Goal: Task Accomplishment & Management: Complete application form

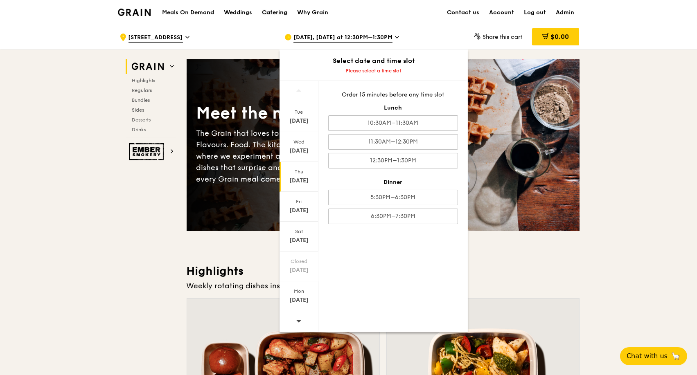
click at [275, 12] on div "Catering" at bounding box center [274, 12] width 25 height 25
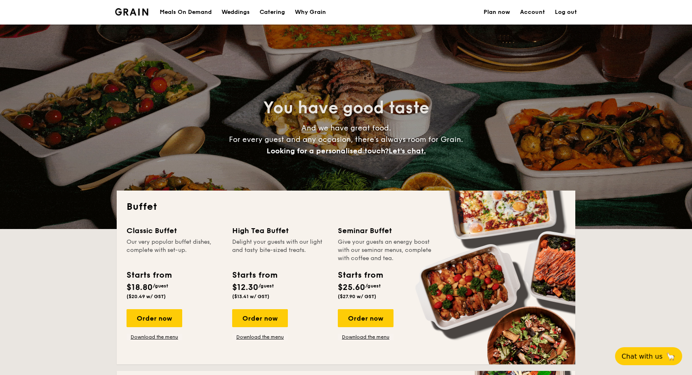
select select
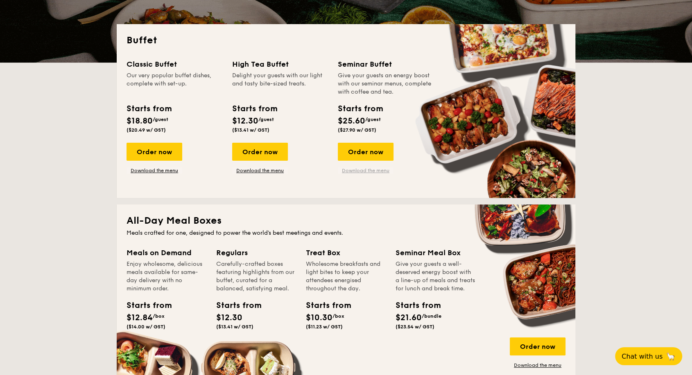
scroll to position [227, 0]
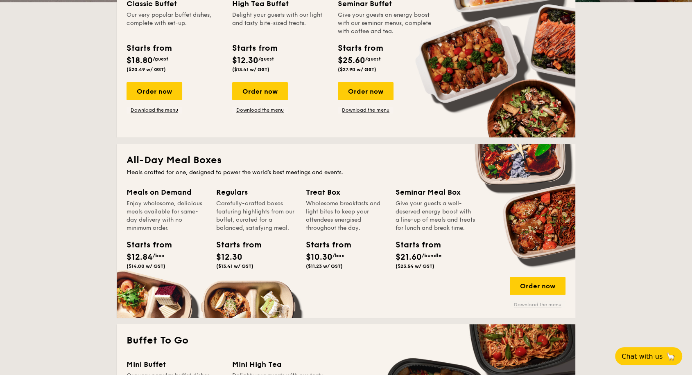
click at [547, 303] on link "Download the menu" at bounding box center [538, 305] width 56 height 7
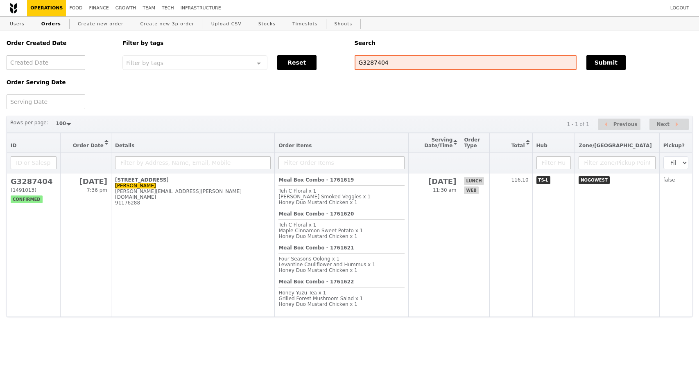
select select "100"
drag, startPoint x: 394, startPoint y: 61, endPoint x: 340, endPoint y: 61, distance: 54.0
click at [340, 61] on div "Order Created Date Order Serving Date Filter by tags Filter by tags Meal_Plan W…" at bounding box center [349, 70] width 695 height 78
paste input "6559"
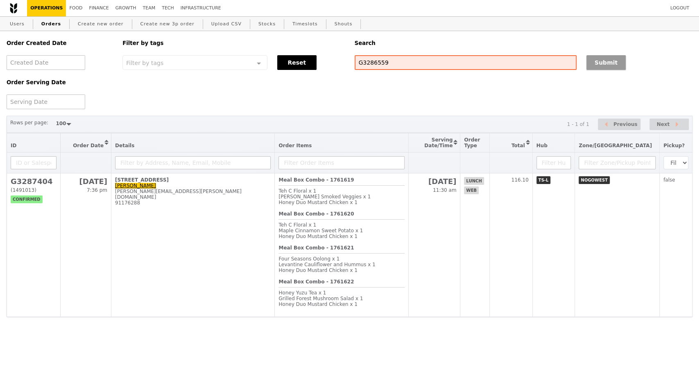
type input "G3286559"
click at [616, 66] on button "Submit" at bounding box center [605, 62] width 39 height 15
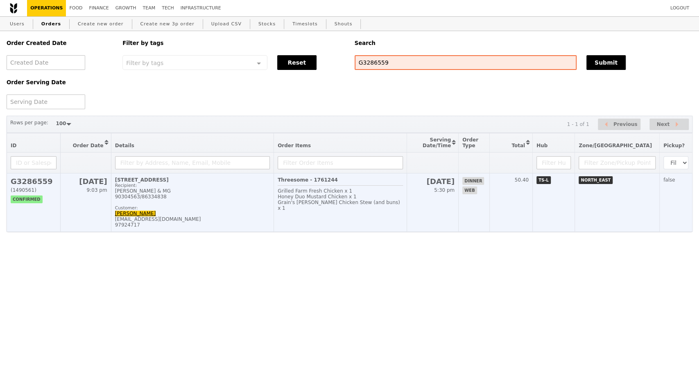
click at [205, 211] on div "Recipient: Bryan & MG 90304563/86334838 Customer:" at bounding box center [192, 197] width 155 height 28
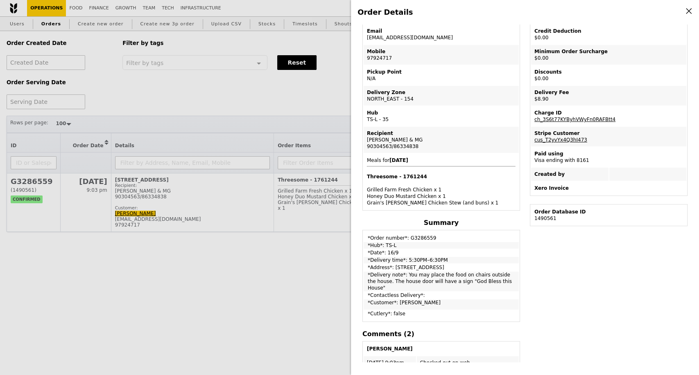
scroll to position [91, 0]
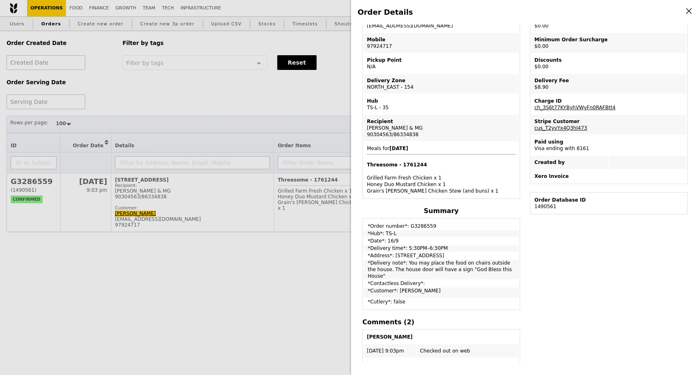
click at [210, 253] on div "Order Details Edit order Changelog Cancel Order ID G3286559 – View receipt Orde…" at bounding box center [349, 187] width 699 height 375
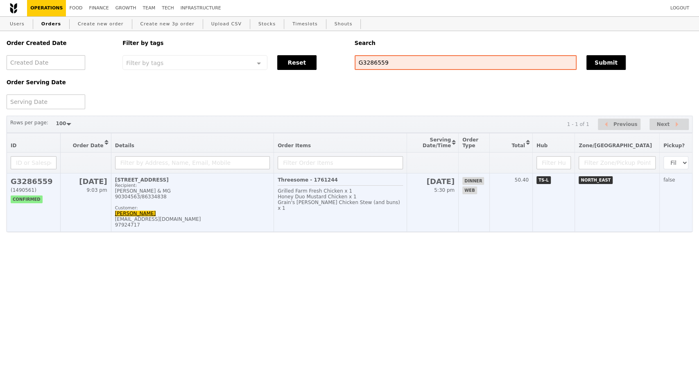
scroll to position [138, 0]
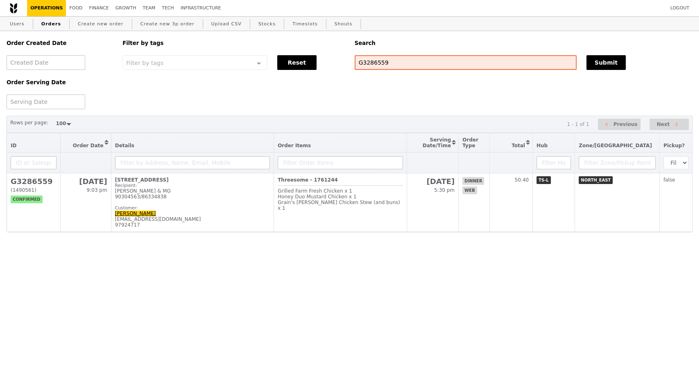
click at [143, 259] on html "Logout Operations Food Finance Growth Team Tech Infrastructure Users Orders Cre…" at bounding box center [349, 132] width 699 height 265
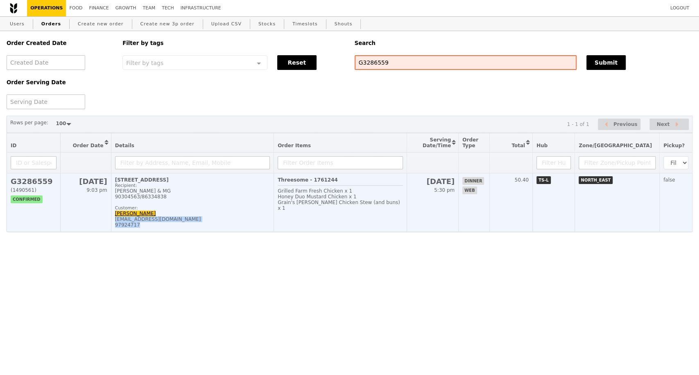
drag, startPoint x: 144, startPoint y: 237, endPoint x: 115, endPoint y: 228, distance: 30.6
click at [115, 228] on td "47 Fernvale Lane, #10-36 Recipient: Bryan & MG 90304563/86334838 Customer: Carr…" at bounding box center [192, 203] width 162 height 59
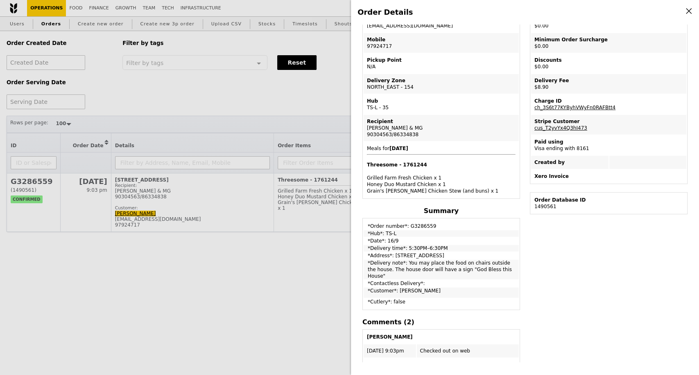
click at [152, 254] on div "Order Details Edit order Changelog Cancel Order ID G3286559 – View receipt Orde…" at bounding box center [349, 187] width 699 height 375
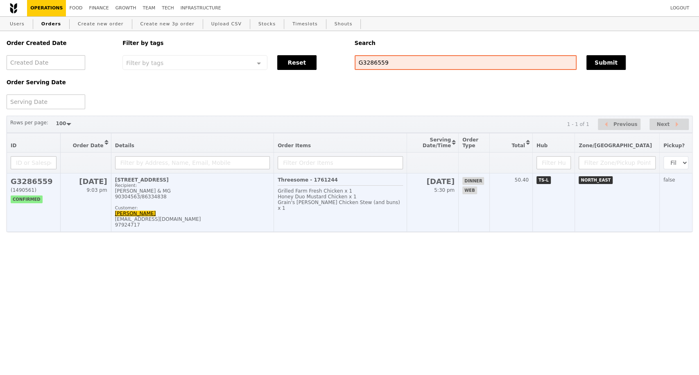
click at [189, 211] on div "Recipient: Bryan & MG 90304563/86334838 Customer:" at bounding box center [192, 197] width 155 height 28
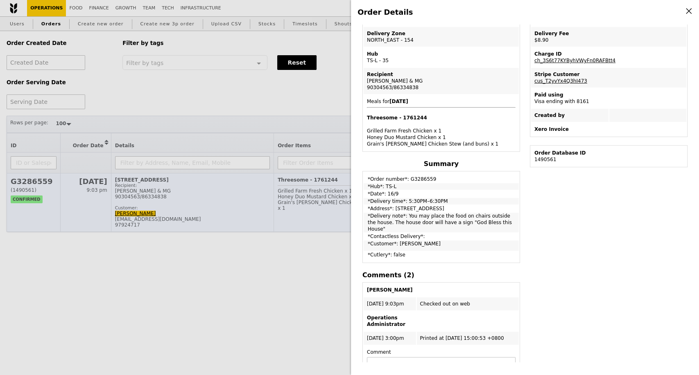
scroll to position [91, 0]
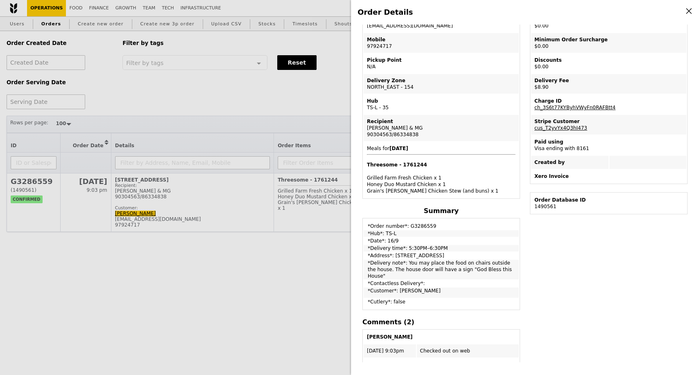
click at [246, 275] on div "Order Details Edit order Changelog Cancel Order ID G3286559 – View receipt Orde…" at bounding box center [349, 187] width 699 height 375
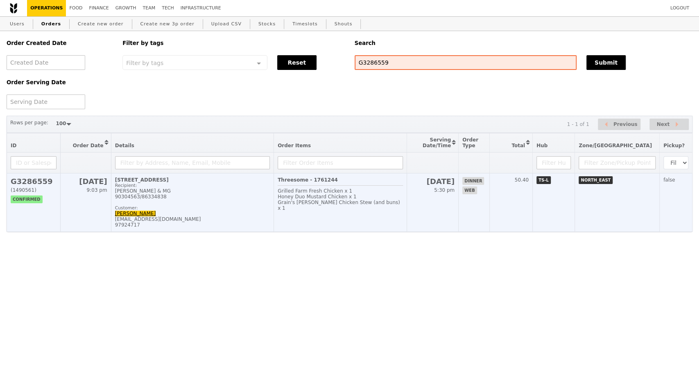
click at [349, 232] on td "Threesome - 1761244 Grilled Farm Fresh Chicken x 1 Honey Duo Mustard Chicken x …" at bounding box center [340, 203] width 133 height 59
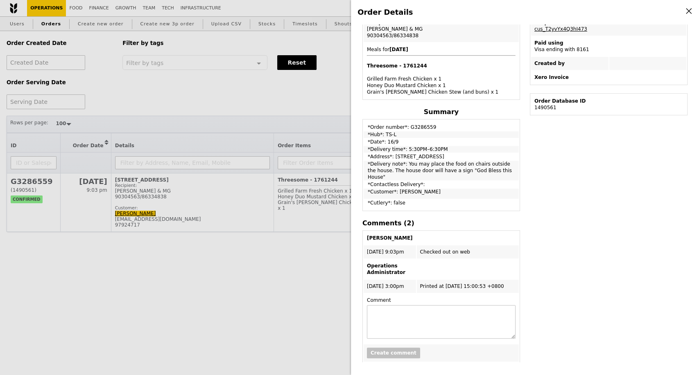
scroll to position [192, 0]
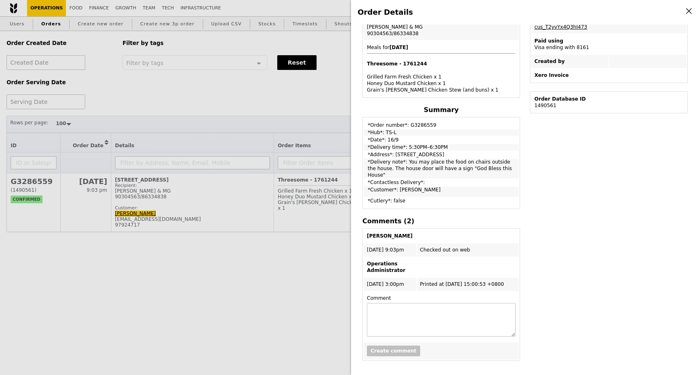
click at [619, 269] on div "Edit order Changelog Cancel Order ID G3286559 – View receipt Order Date/Time 16…" at bounding box center [524, 194] width 335 height 338
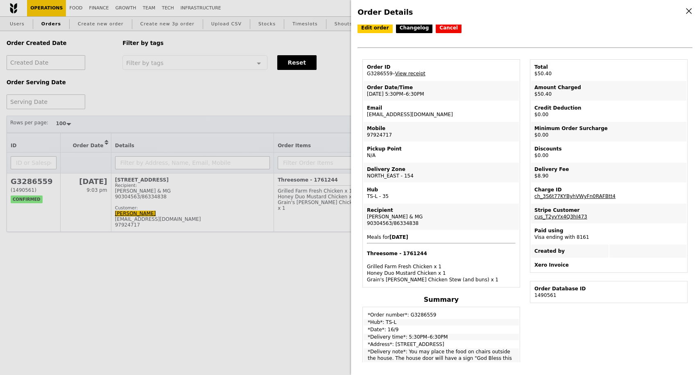
scroll to position [0, 0]
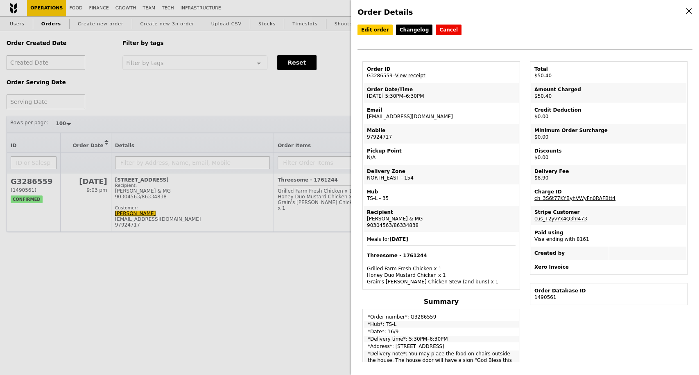
click at [406, 77] on link "View receipt" at bounding box center [410, 76] width 30 height 6
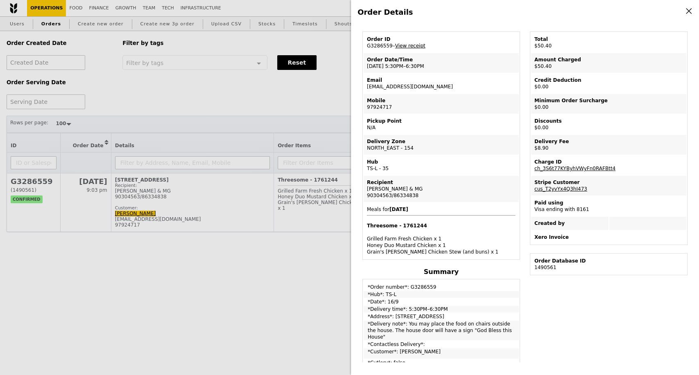
scroll to position [45, 0]
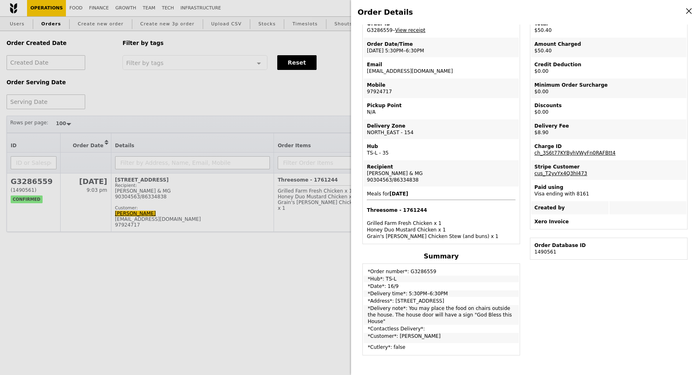
drag, startPoint x: 415, startPoint y: 183, endPoint x: 363, endPoint y: 185, distance: 52.4
click at [363, 185] on td "Recipient Bryan & MG 90304563/86334838" at bounding box center [440, 173] width 155 height 26
copy div "90304563/86334838"
click at [105, 292] on div "Order Details Edit order Changelog Cancel Order ID G3286559 – View receipt Orde…" at bounding box center [349, 187] width 699 height 375
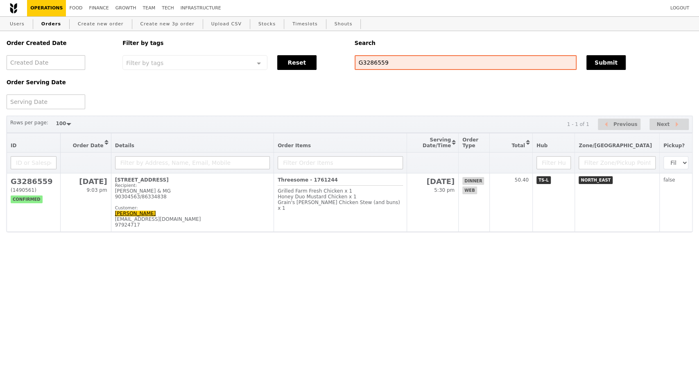
scroll to position [79, 0]
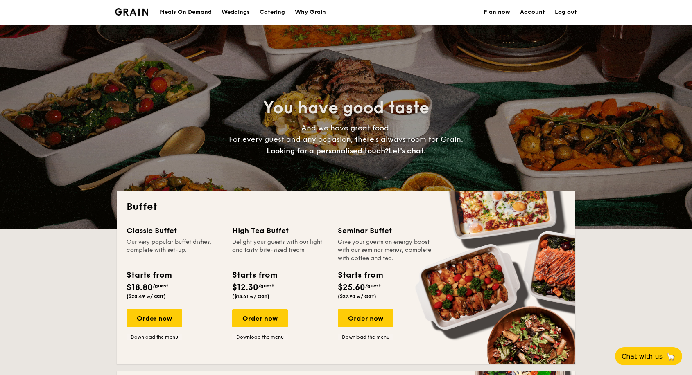
select select
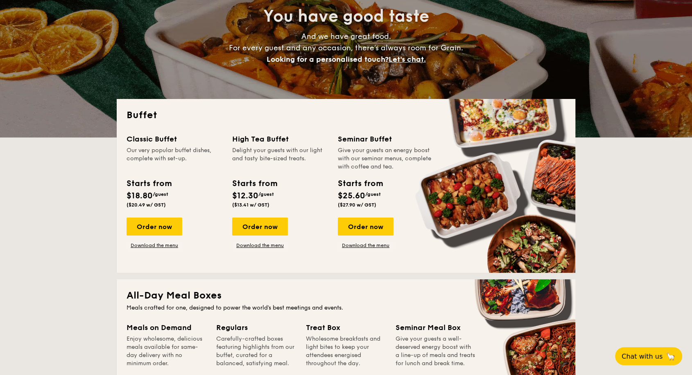
scroll to position [91, 0]
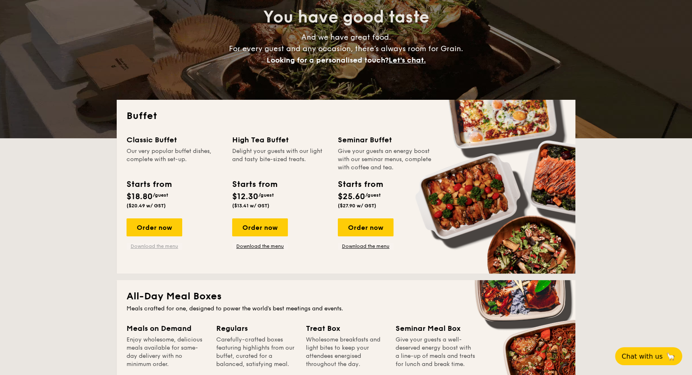
click at [144, 248] on link "Download the menu" at bounding box center [154, 246] width 56 height 7
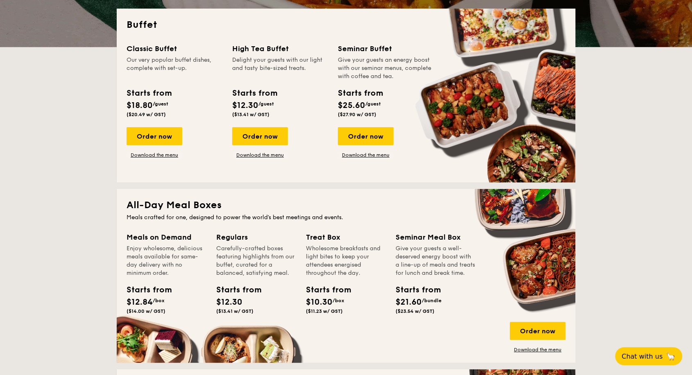
scroll to position [227, 0]
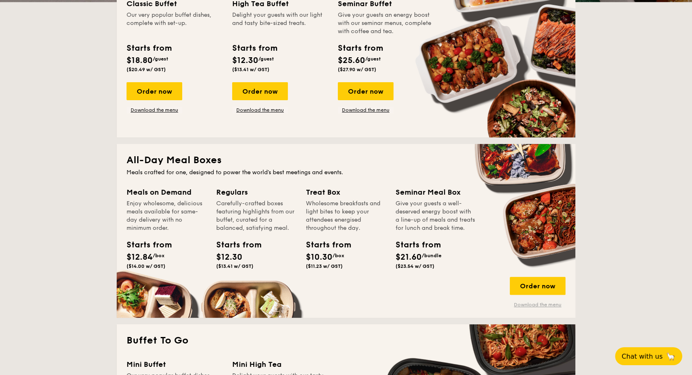
click at [528, 303] on link "Download the menu" at bounding box center [538, 305] width 56 height 7
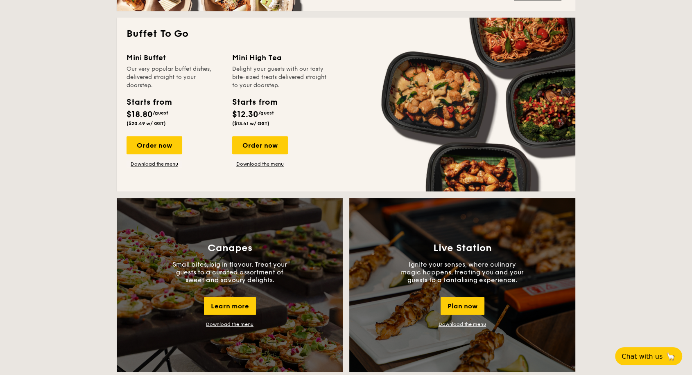
scroll to position [591, 0]
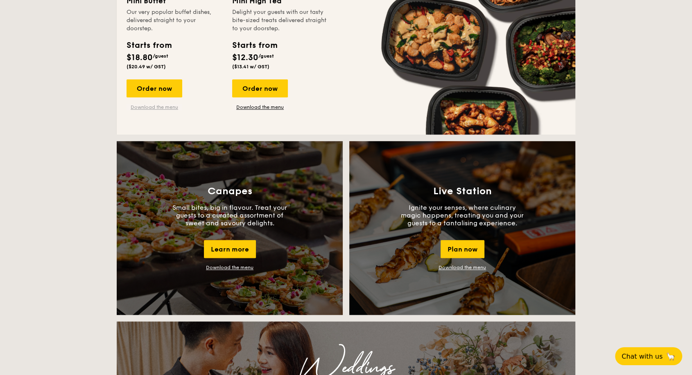
click at [174, 109] on link "Download the menu" at bounding box center [154, 107] width 56 height 7
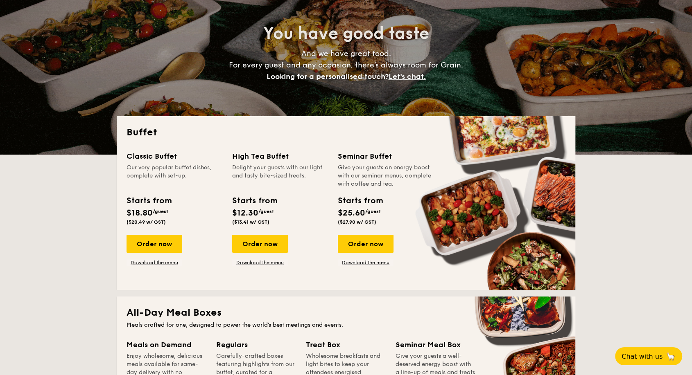
scroll to position [0, 0]
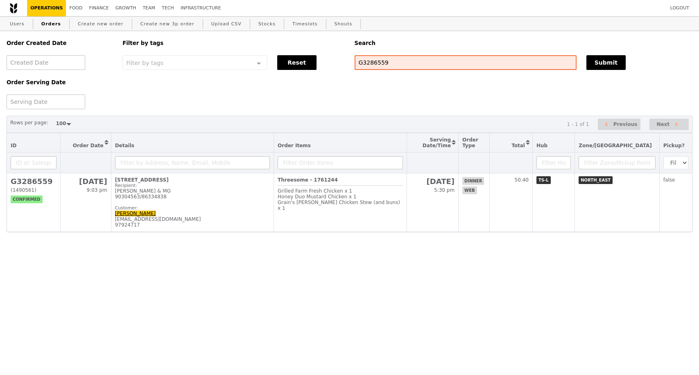
select select "100"
drag, startPoint x: 395, startPoint y: 61, endPoint x: 353, endPoint y: 63, distance: 41.4
click at [353, 63] on div "G3286559" at bounding box center [466, 62] width 232 height 15
paste input "3886"
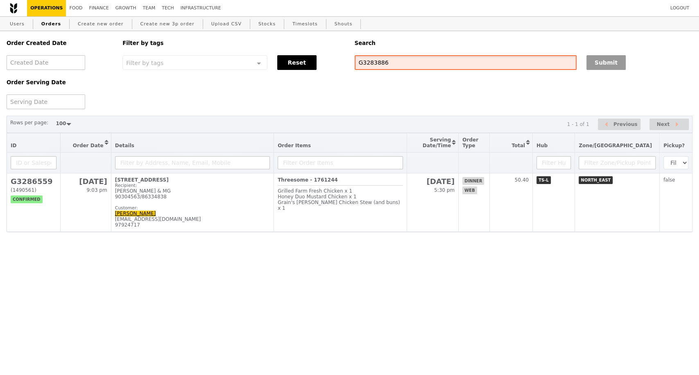
type input "G3283886"
click at [605, 69] on button "Submit" at bounding box center [605, 62] width 39 height 15
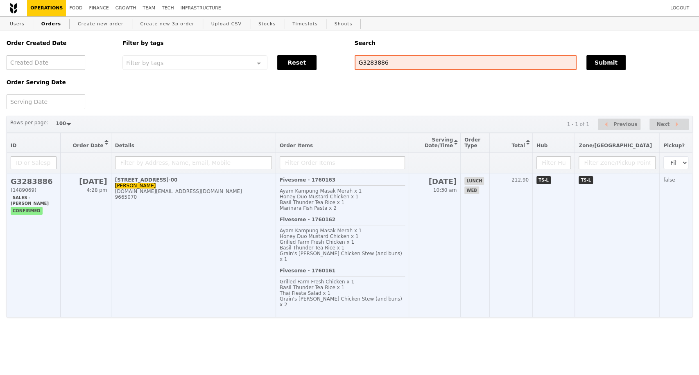
click at [220, 245] on td "1 Raffles Quay, #28-00 Iris Hu iris.hu@lseg.com 9665070" at bounding box center [193, 246] width 165 height 144
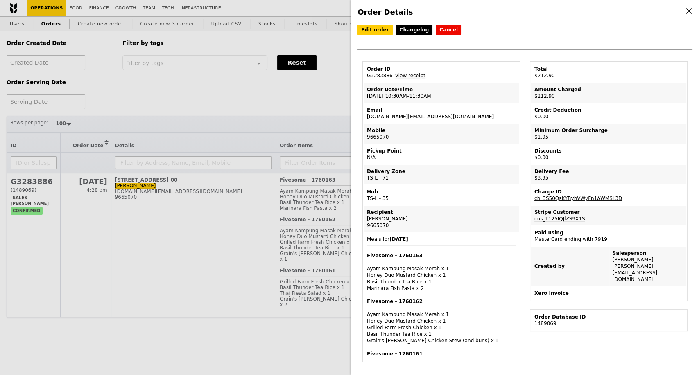
click at [414, 79] on link "View receipt" at bounding box center [410, 76] width 30 height 6
click at [219, 222] on div "Order Details Edit order Changelog Cancel Order ID G3283886 – View receipt Orde…" at bounding box center [349, 187] width 699 height 375
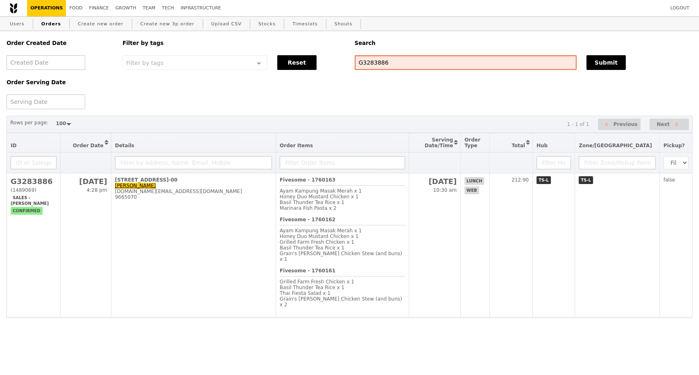
click at [375, 66] on input "G3283886" at bounding box center [465, 62] width 222 height 15
click at [347, 92] on div "Order Created Date Order Serving Date Filter by tags Filter by tags Meal_Plan W…" at bounding box center [349, 70] width 695 height 78
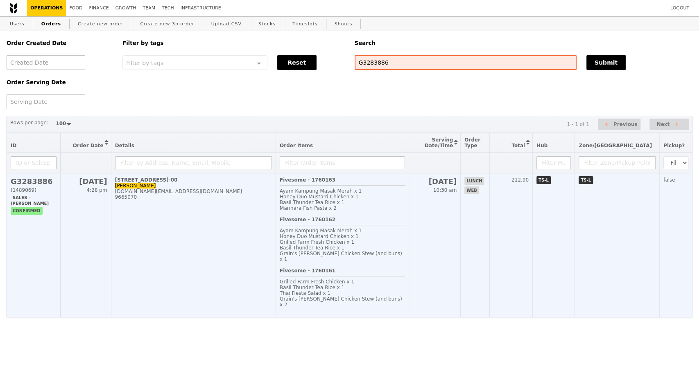
click at [39, 185] on h2 "G3283886" at bounding box center [34, 181] width 46 height 9
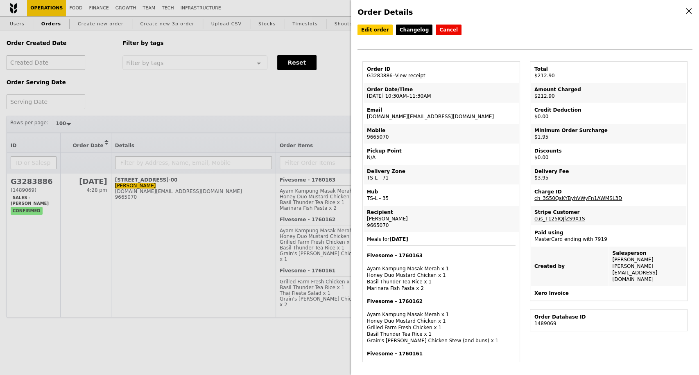
drag, startPoint x: 390, startPoint y: 78, endPoint x: 363, endPoint y: 79, distance: 26.2
click at [363, 79] on td "Order ID G3283886 – View receipt" at bounding box center [440, 73] width 155 height 20
copy td "G3283886"
click at [262, 99] on div "Order Details Edit order Changelog Cancel Order ID G3283886 – View receipt Orde…" at bounding box center [349, 187] width 699 height 375
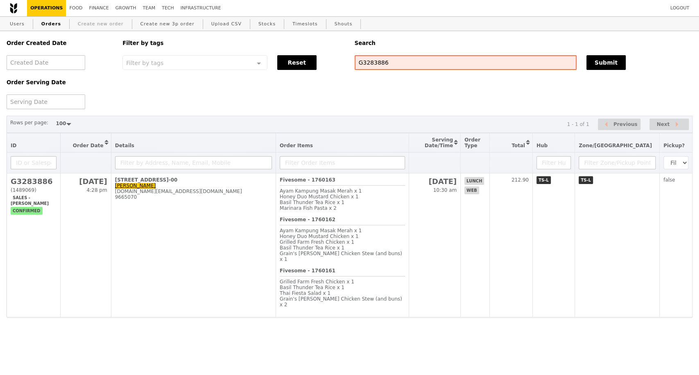
click at [90, 28] on link "Create new order" at bounding box center [100, 24] width 52 height 15
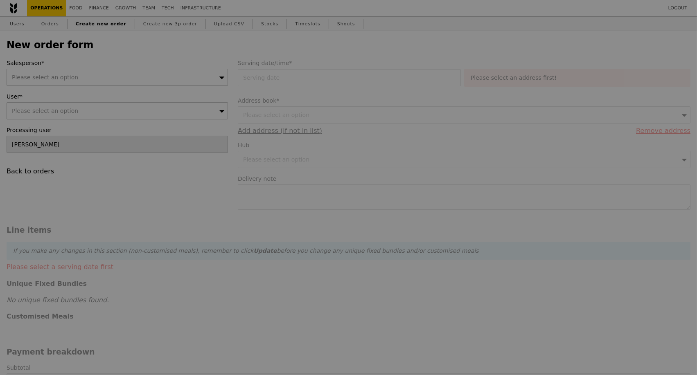
type input "Confirm"
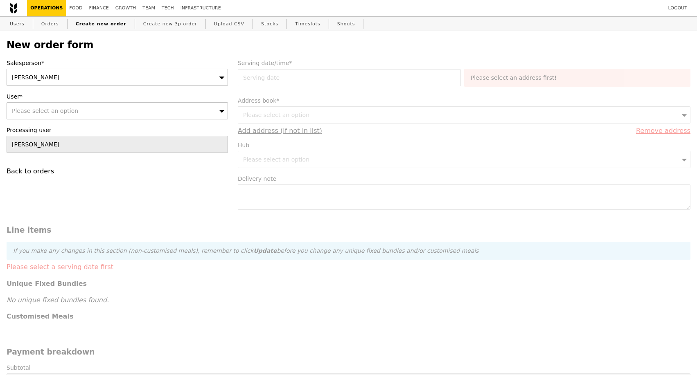
click at [120, 80] on div "[PERSON_NAME]" at bounding box center [117, 77] width 221 height 17
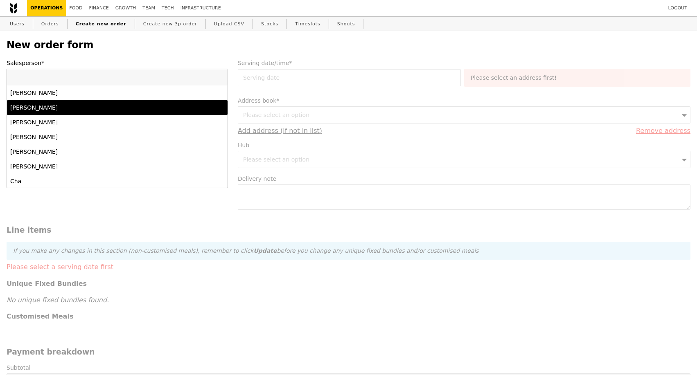
click at [58, 111] on div "Alvin Seah" at bounding box center [90, 108] width 160 height 8
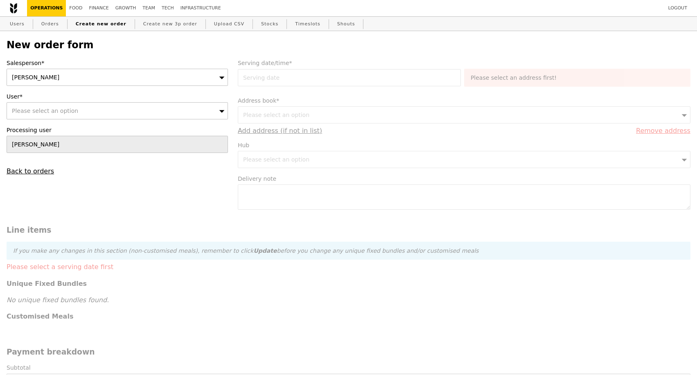
click at [56, 111] on span "Please select an option" at bounding box center [45, 111] width 66 height 7
type input "[PERSON_NAME][EMAIL_ADDRESS][PERSON_NAME][DOMAIN_NAME]"
type input "Confirm"
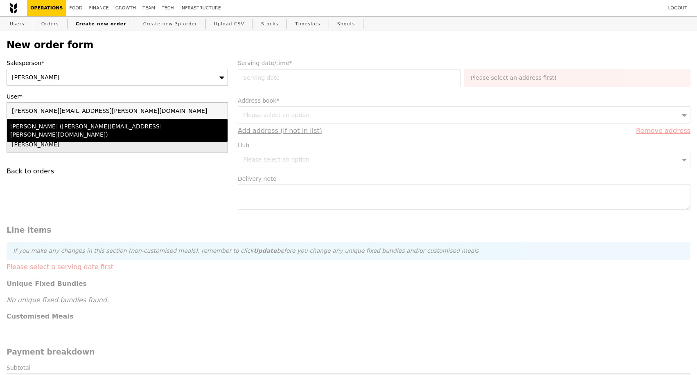
type input "[PERSON_NAME][EMAIL_ADDRESS][PERSON_NAME][DOMAIN_NAME]"
click at [49, 127] on div "Maria Raymundo (maria.raymundo@bwenergy.no)" at bounding box center [90, 130] width 160 height 16
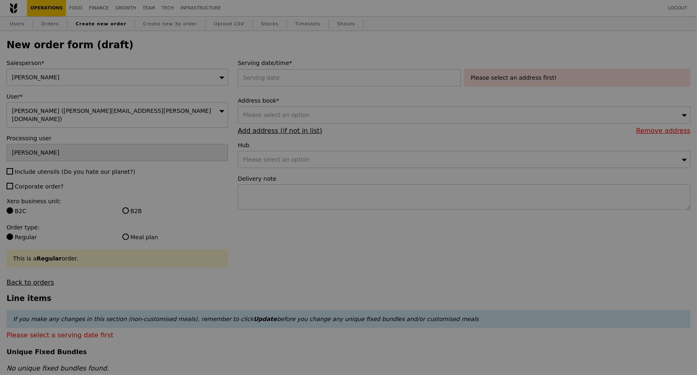
type input "Confirm"
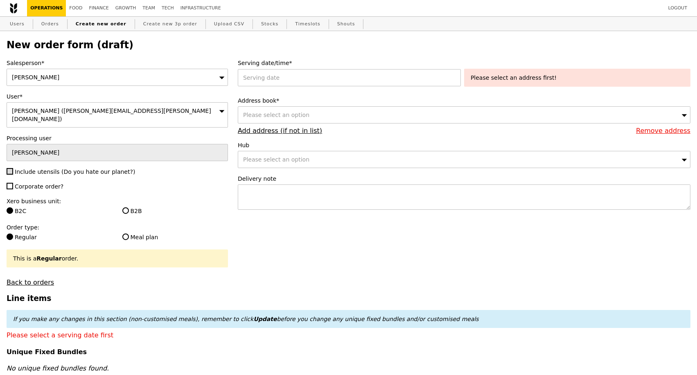
click at [8, 168] on input "Include utensils (Do you hate our planet?)" at bounding box center [10, 171] width 7 height 7
checkbox input "true"
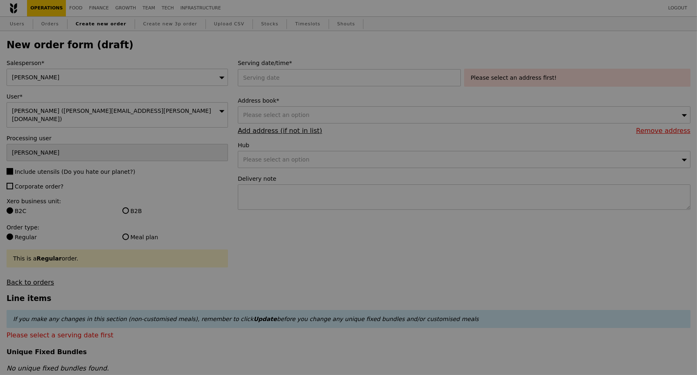
type input "Confirm"
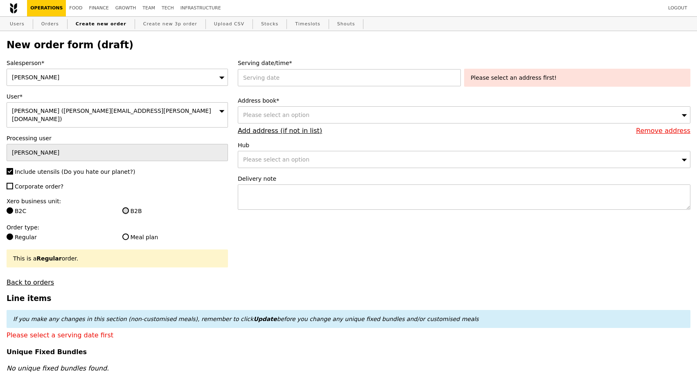
click at [126, 208] on input "B2B" at bounding box center [125, 211] width 7 height 7
radio input "true"
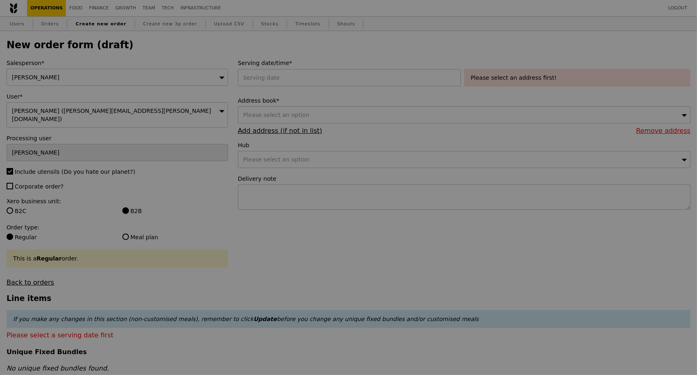
type input "Confirm"
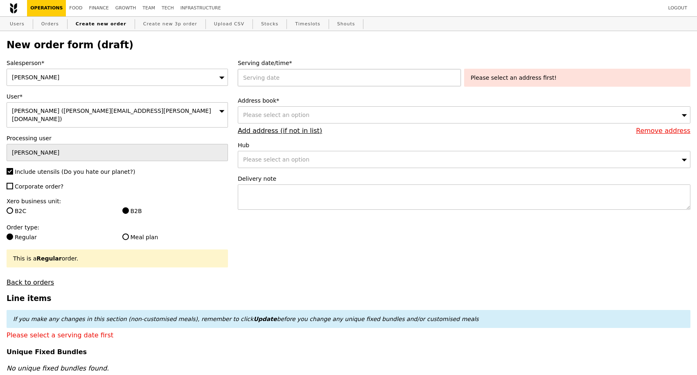
click at [340, 85] on div at bounding box center [351, 77] width 226 height 17
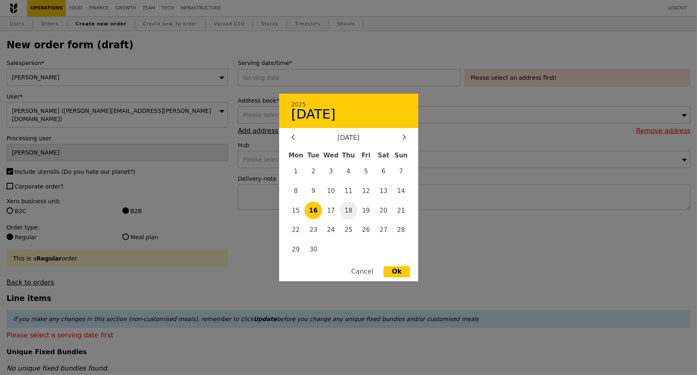
click at [348, 209] on span "18" at bounding box center [349, 211] width 18 height 18
type input "18 Sep 2025"
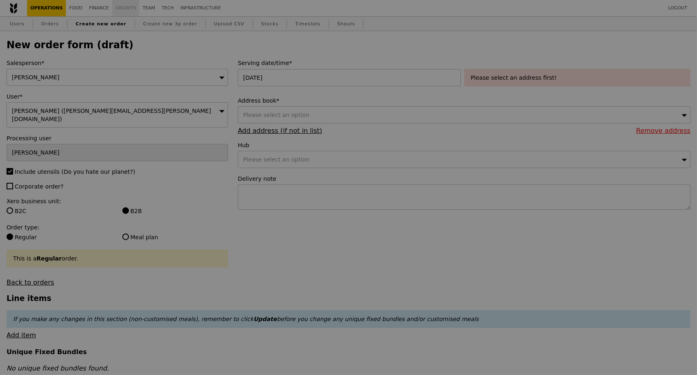
type input "Confirm"
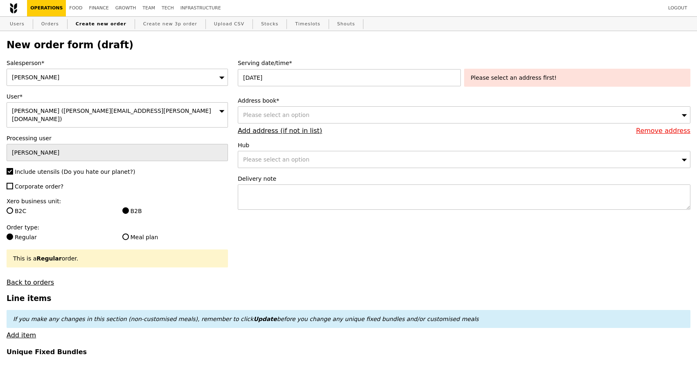
click at [295, 120] on div "Please select an option" at bounding box center [464, 114] width 453 height 17
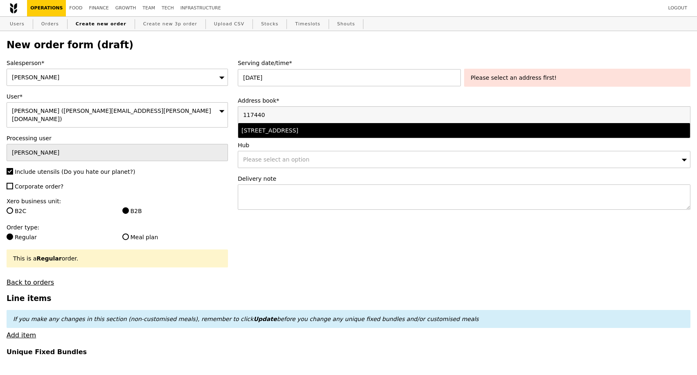
type input "117440"
click at [341, 132] on div "30 Pasir Panjang Road, #15-32, Singapore 117440" at bounding box center [408, 130] width 334 height 8
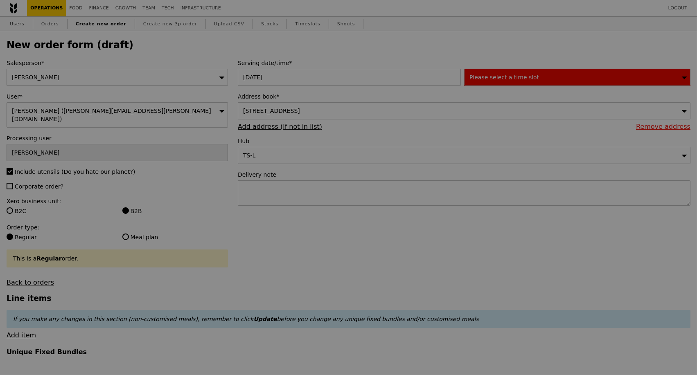
type input "Confirm"
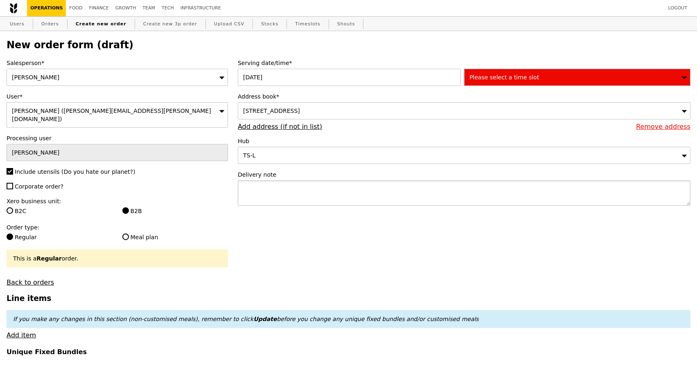
click at [333, 184] on textarea at bounding box center [464, 193] width 453 height 25
paste textarea "30 Pasir Panjang Road #15-32, Mapletree Business City, Singapore"
type textarea "30 Pasir Panjang Road #15-32, Mapletree Business City, Singapore"
drag, startPoint x: 422, startPoint y: 196, endPoint x: 225, endPoint y: 198, distance: 197.3
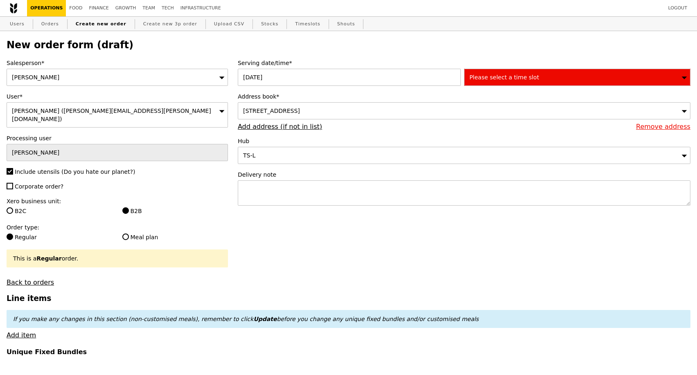
click at [662, 129] on link "Remove address" at bounding box center [663, 127] width 54 height 8
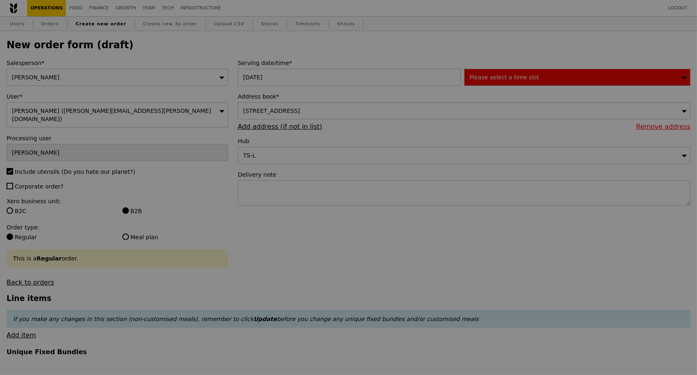
type input "Confirm"
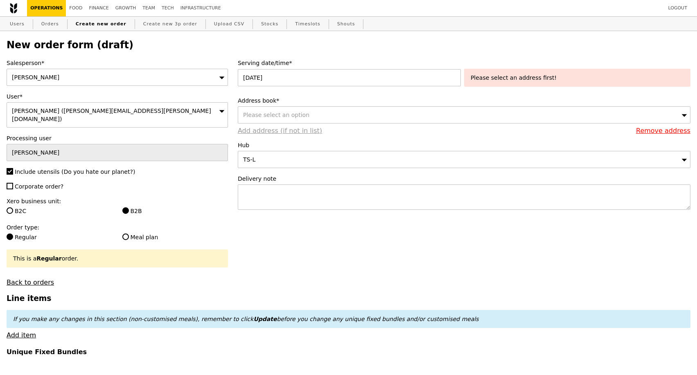
click at [272, 134] on link "Add address (if not in list)" at bounding box center [280, 131] width 84 height 8
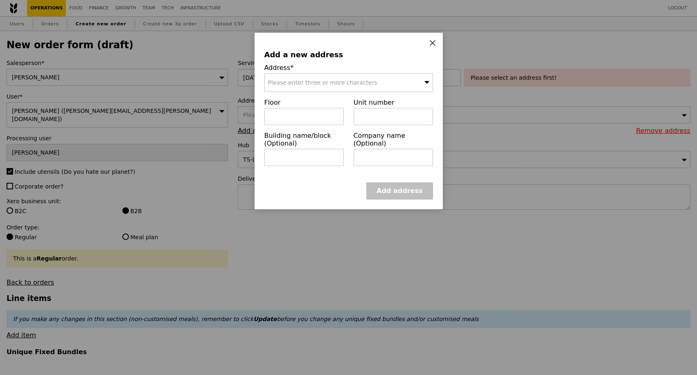
click at [345, 86] on span "Please enter three or more characters" at bounding box center [322, 82] width 109 height 7
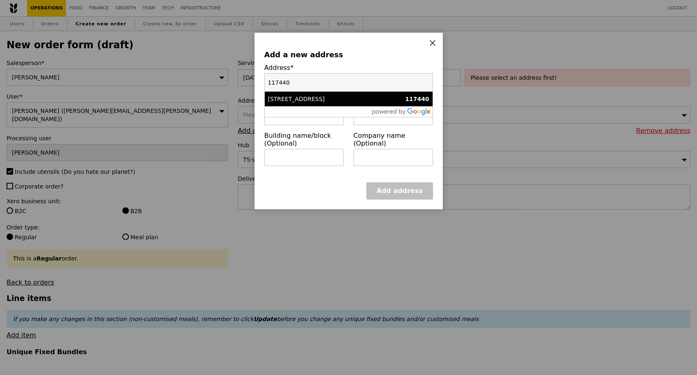
type input "117440"
click at [345, 102] on div "30 Pasir Panjang Road" at bounding box center [328, 99] width 121 height 8
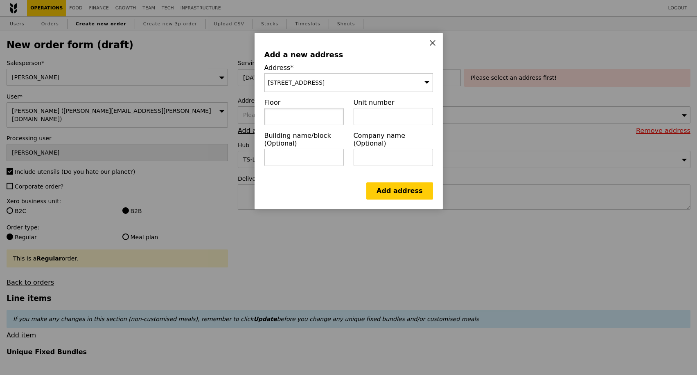
click at [301, 119] on input "text" at bounding box center [303, 116] width 79 height 17
click at [377, 118] on input "text" at bounding box center [393, 116] width 79 height 17
paste input "15-32"
type input "15-32"
click at [286, 155] on input "text" at bounding box center [303, 157] width 79 height 17
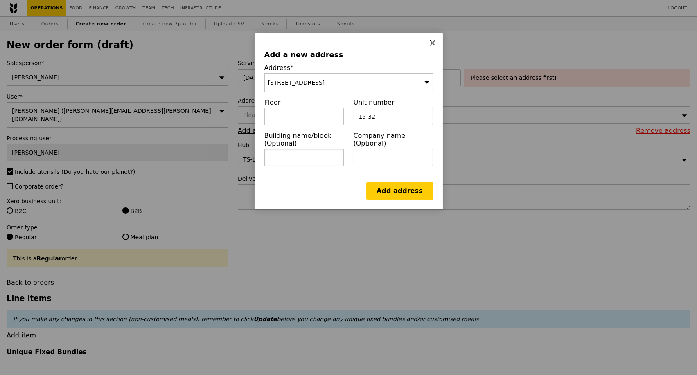
paste input "Mapletree Business City"
type input "Mapletree Business City"
click at [388, 191] on link "Add address" at bounding box center [399, 191] width 66 height 17
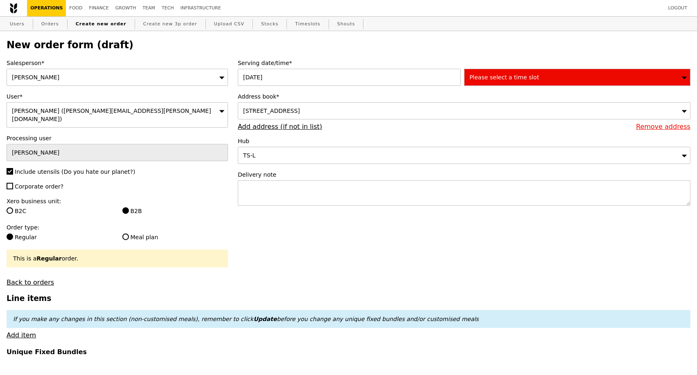
click at [560, 76] on div "Please select a time slot" at bounding box center [577, 77] width 226 height 17
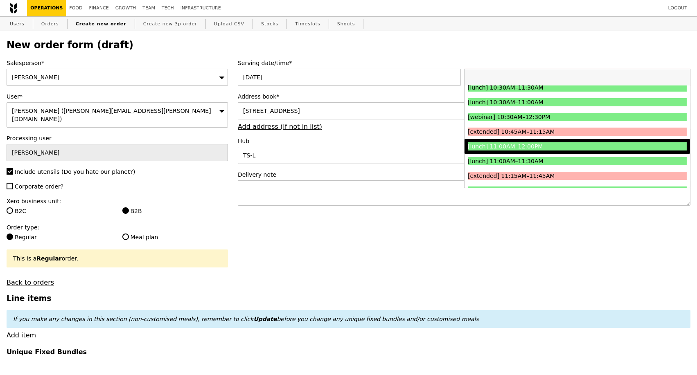
scroll to position [227, 0]
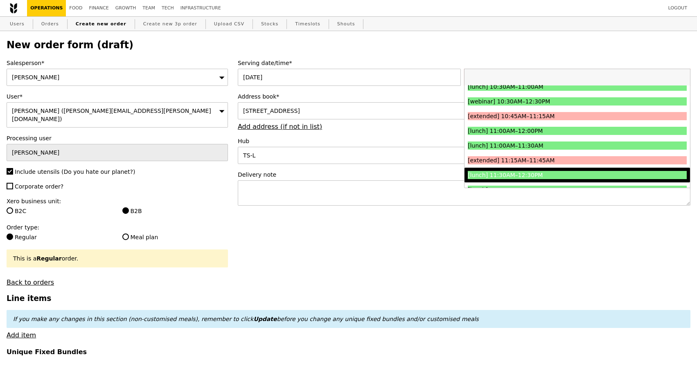
click at [561, 177] on div "[lunch] 11:30AM–12:30PM" at bounding box center [550, 175] width 164 height 8
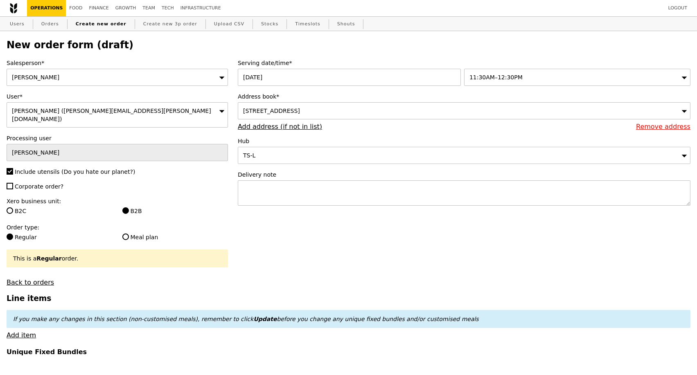
type input "Confirm"
click at [266, 192] on textarea at bounding box center [464, 193] width 453 height 25
paste textarea "Mobile Contact Point #1 details: 88230528 Mobile Contact Point #2 details:"
type textarea "Mobile Contact Point #1 details: 88230528 Mobile Contact Point #2 details:"
type input "Confirm"
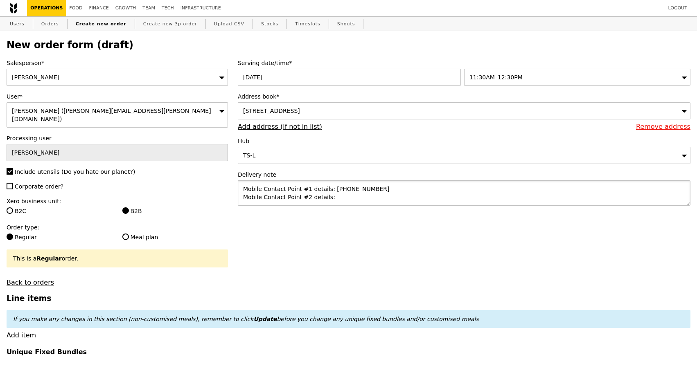
drag, startPoint x: 336, startPoint y: 200, endPoint x: 228, endPoint y: 199, distance: 107.7
drag, startPoint x: 263, startPoint y: 191, endPoint x: 227, endPoint y: 192, distance: 36.0
drag, startPoint x: 321, startPoint y: 192, endPoint x: 300, endPoint y: 191, distance: 20.5
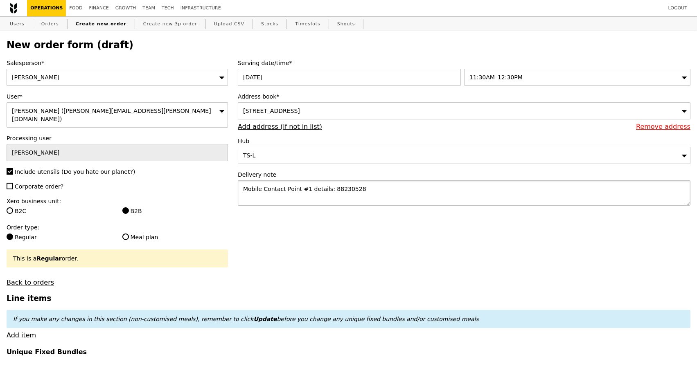
click at [300, 191] on textarea "Mobile Contact Point #1 details: 88230528" at bounding box center [464, 193] width 453 height 25
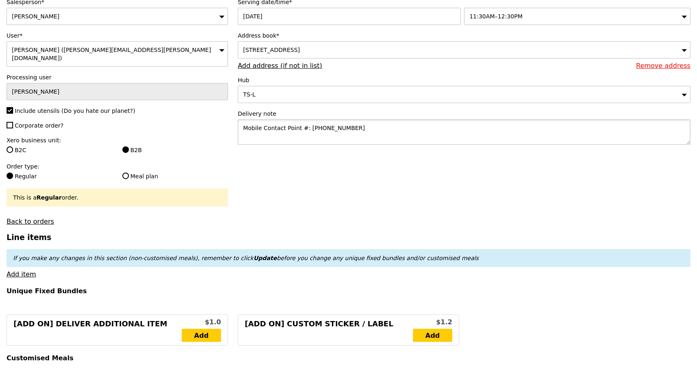
scroll to position [45, 0]
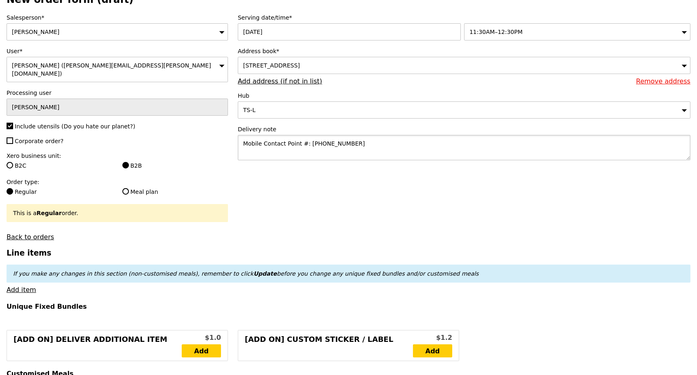
type textarea "Mobile Contact Point #: 88230528"
type input "Confirm"
click at [344, 145] on textarea "Mobile Contact Point #: 88230528" at bounding box center [464, 147] width 453 height 25
paste textarea "Lift Access: Yes"
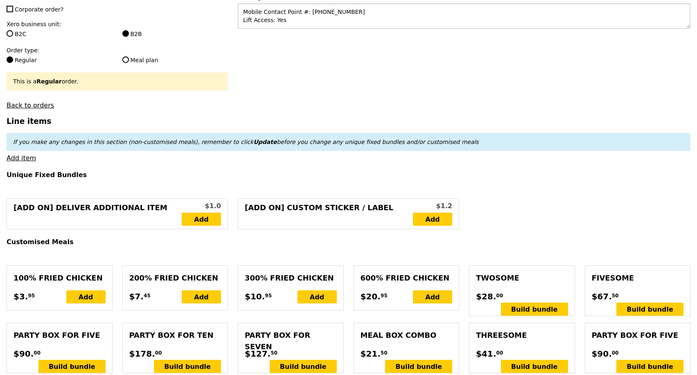
scroll to position [182, 0]
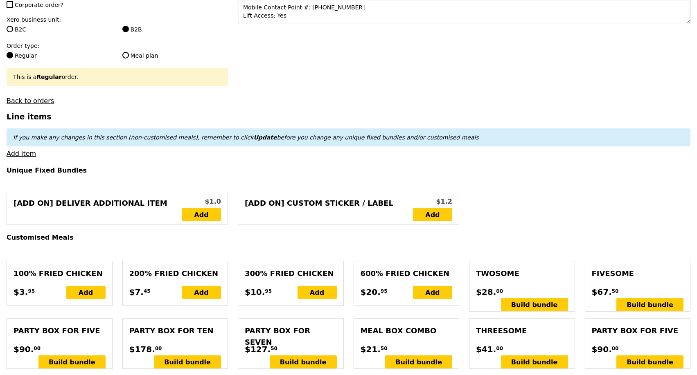
type textarea "Mobile Contact Point #: 88230528 Lift Access: Yes"
type input "Confirm"
click at [28, 151] on link "Add item" at bounding box center [21, 154] width 29 height 8
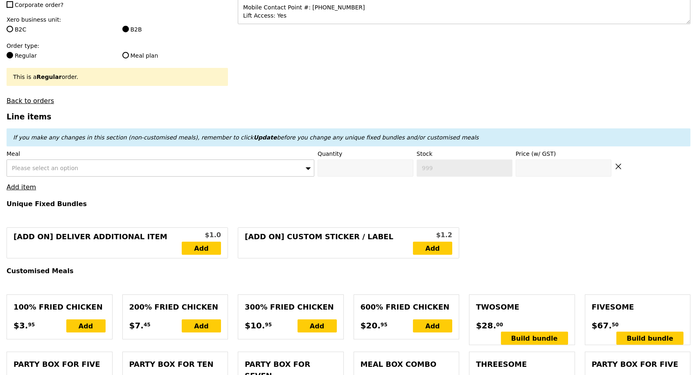
click at [130, 160] on div "Please select an option" at bounding box center [161, 168] width 308 height 17
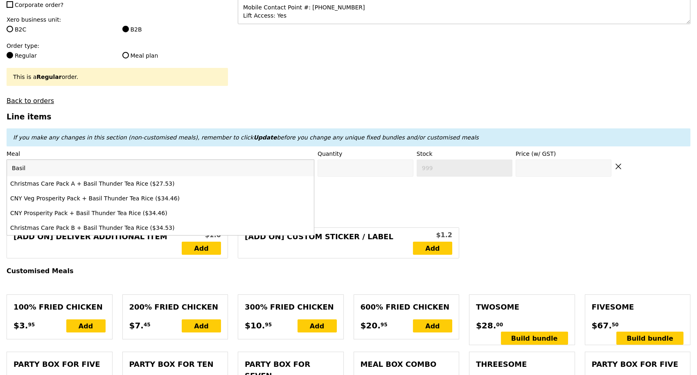
type input "Basi"
drag, startPoint x: 23, startPoint y: 168, endPoint x: 0, endPoint y: 168, distance: 22.9
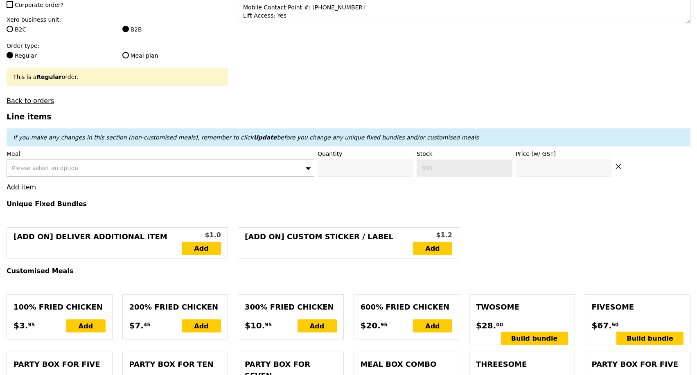
click at [36, 165] on span "Please select an option" at bounding box center [45, 168] width 66 height 7
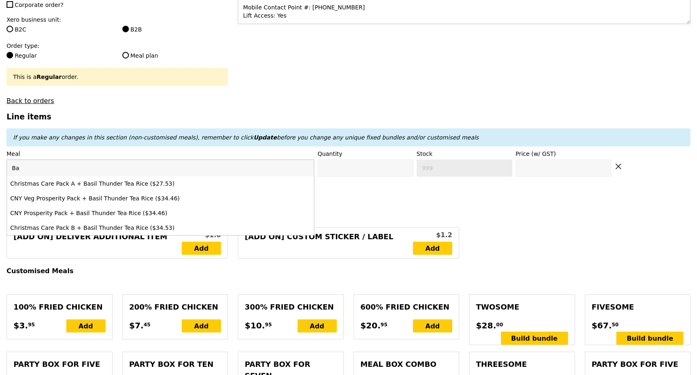
type input "B"
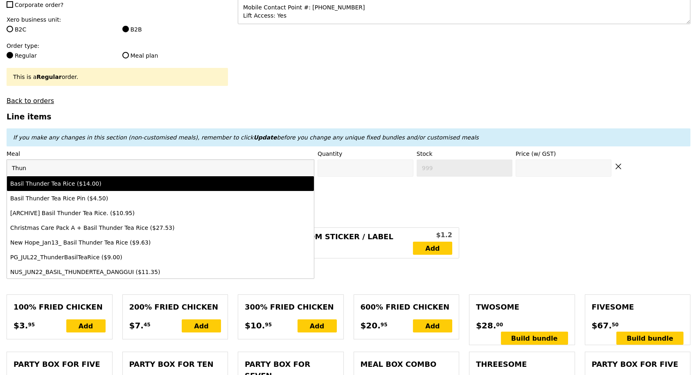
type input "Thun"
click at [108, 180] on div "Basil Thunder Tea Rice ($14.00)" at bounding box center [122, 184] width 225 height 8
type input "Confirm anyway"
type input "0"
type input "486"
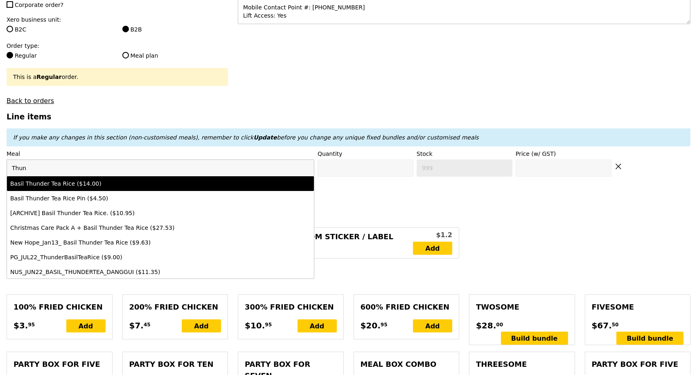
type input "14.0"
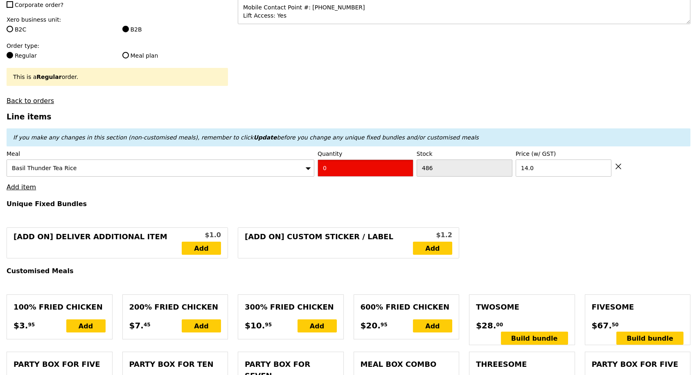
click at [332, 162] on input "0" at bounding box center [366, 168] width 96 height 17
type input "Confirm"
type input "6"
type input "Loading..."
type input "84.00"
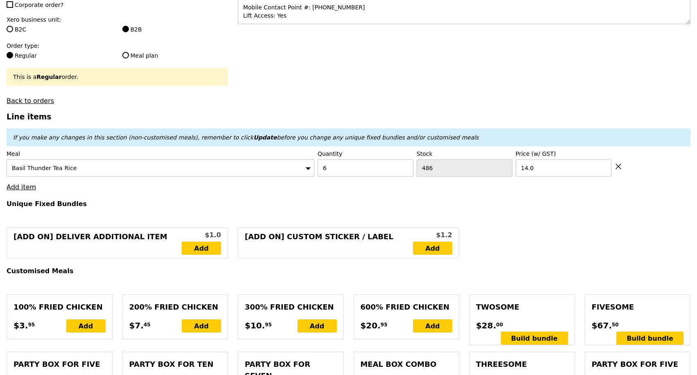
type input "9.63"
type input "10.50"
type input "94.50"
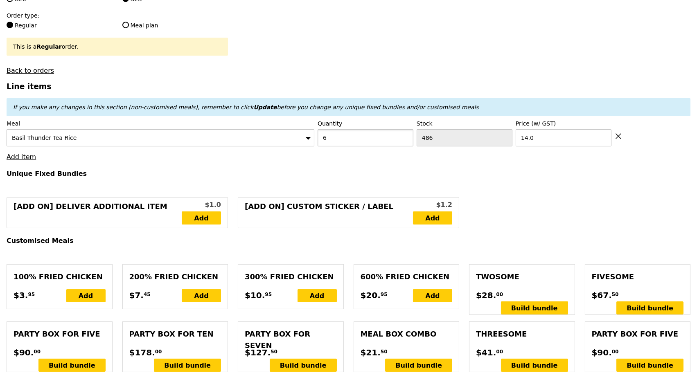
scroll to position [227, 0]
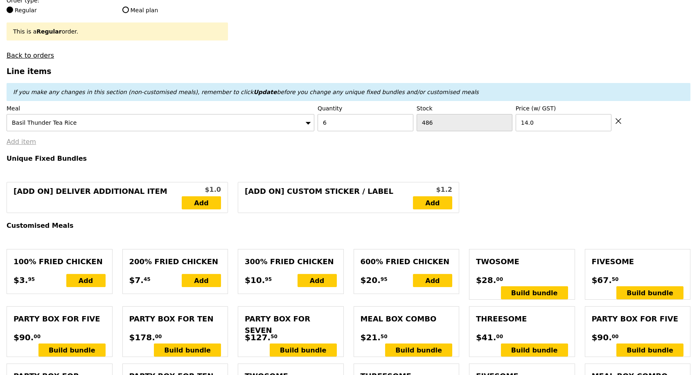
click at [25, 138] on link "Add item" at bounding box center [21, 142] width 29 height 8
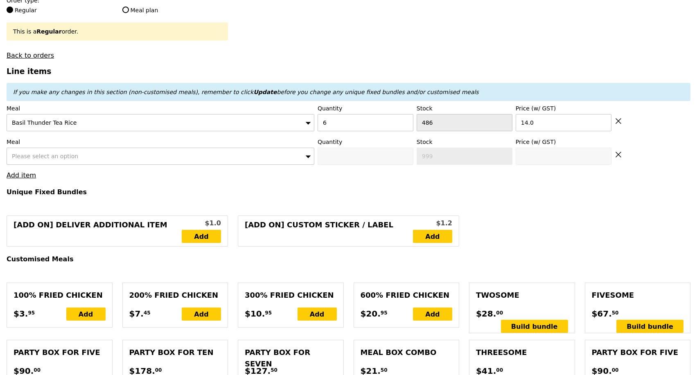
type input "Loading..."
click at [77, 149] on div "Please select an option" at bounding box center [161, 156] width 308 height 17
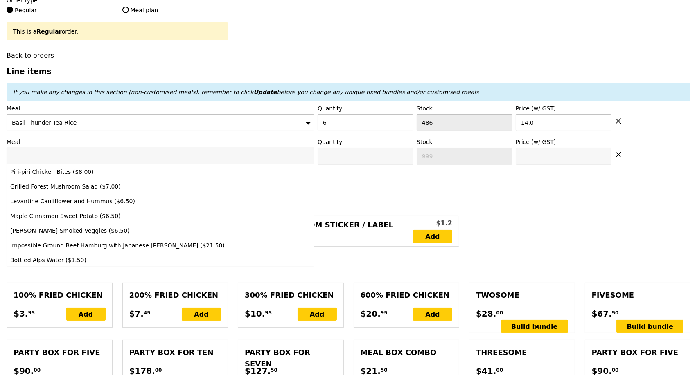
type input "Grilled Farm Fresh Chicken"
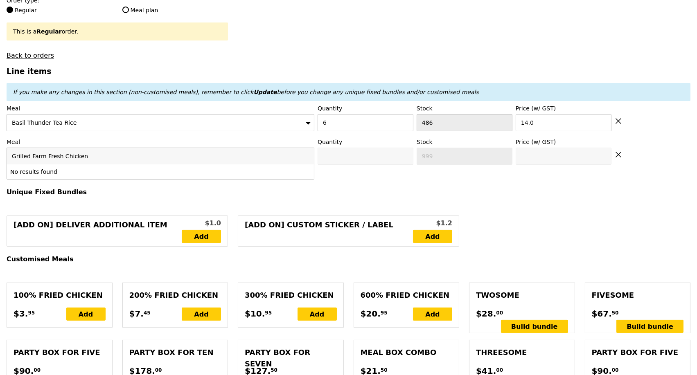
type input "Confirm"
click at [20, 151] on input "Grilled Farm Fresh Chicken" at bounding box center [160, 156] width 307 height 16
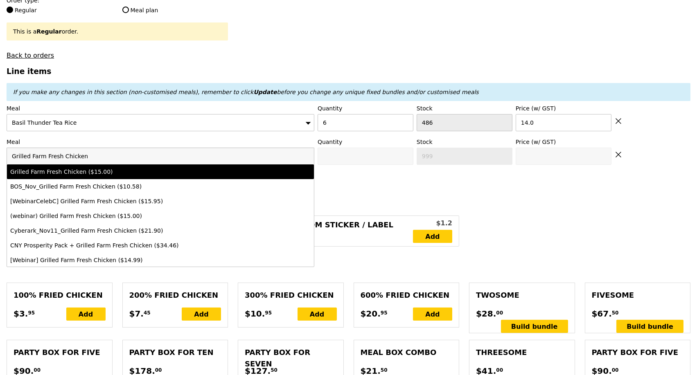
type input "Grilled Farm Fresh Chicken"
click at [111, 168] on div "Grilled Farm Fresh Chicken ($15.00)" at bounding box center [122, 172] width 225 height 8
type input "Confirm anyway"
type input "0"
type input "433"
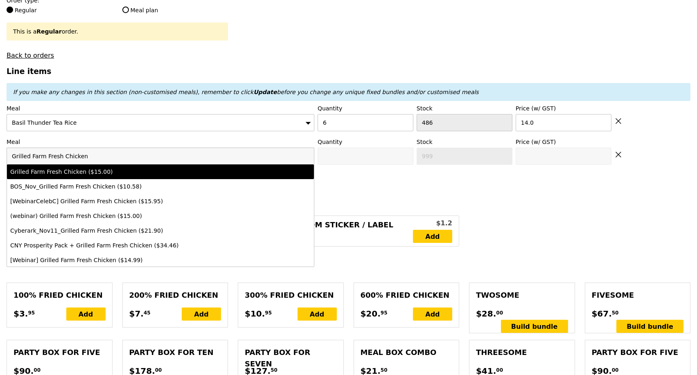
type input "15.0"
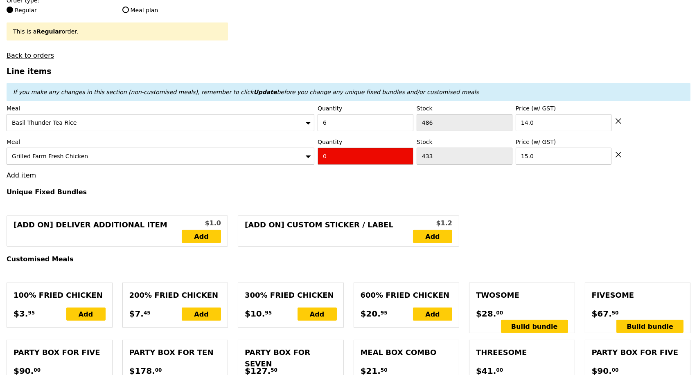
click at [355, 155] on input "0" at bounding box center [366, 156] width 96 height 17
type input "Confirm"
type input "9"
type input "Loading..."
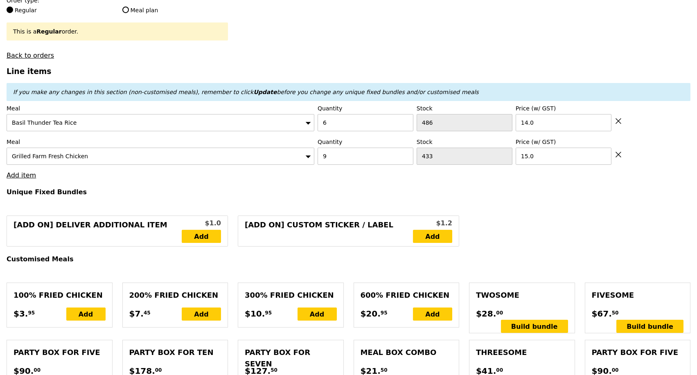
type input "219.00"
type input "3.62"
type input "3.95"
type input "222.95"
type input "Confirm"
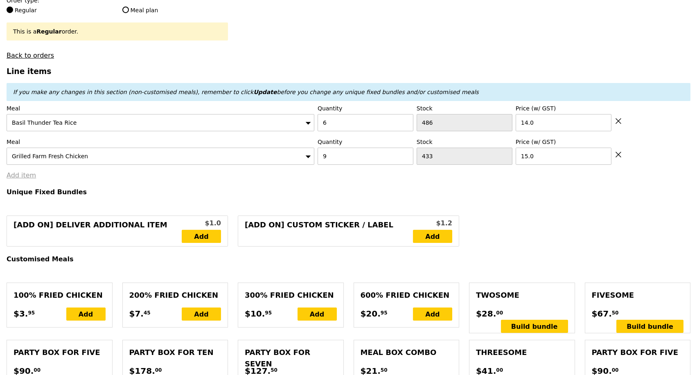
click at [24, 171] on link "Add item" at bounding box center [21, 175] width 29 height 8
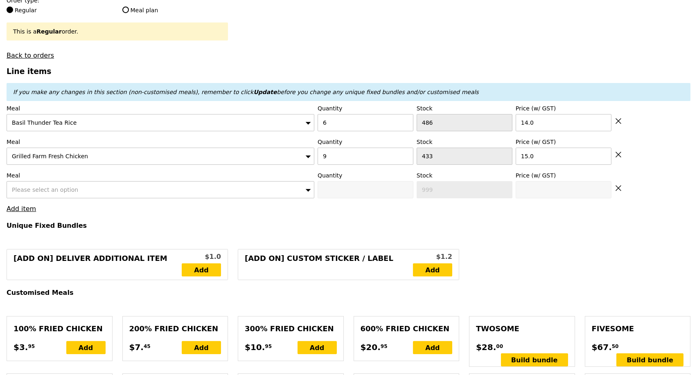
click at [60, 187] on span "Please select an option" at bounding box center [45, 190] width 66 height 7
click at [20, 186] on input "Honey Duo Mustard Chicken" at bounding box center [160, 190] width 307 height 16
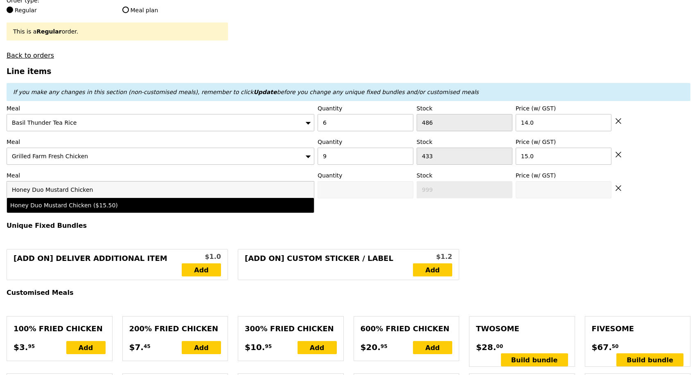
type input "Honey Duo Mustard Chicken"
click at [70, 203] on div "Honey Duo Mustard Chicken ($15.50)" at bounding box center [122, 205] width 225 height 8
type input "Confirm anyway"
type input "0"
type input "484"
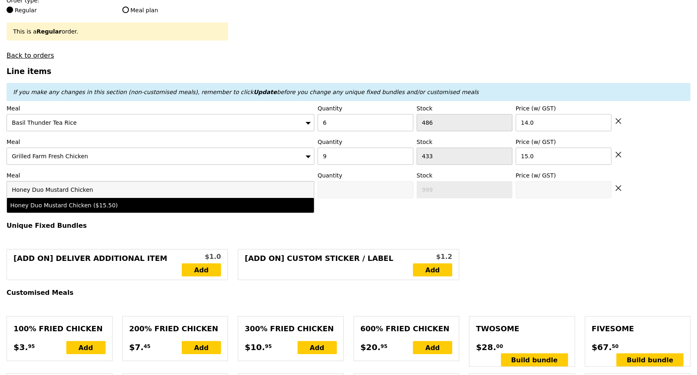
type input "15.5"
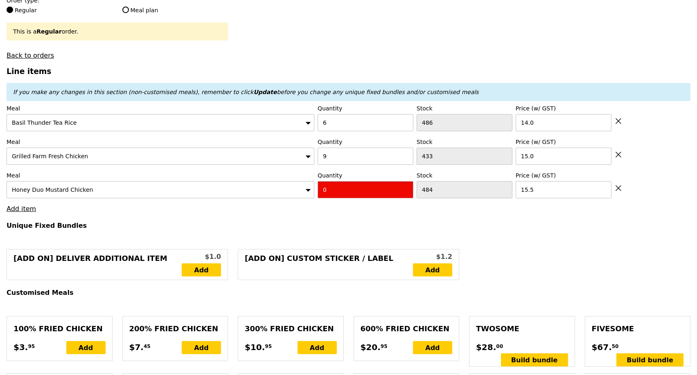
click at [341, 186] on input "0" at bounding box center [366, 189] width 96 height 17
type input "Confirm"
type input "6"
type input "Loading..."
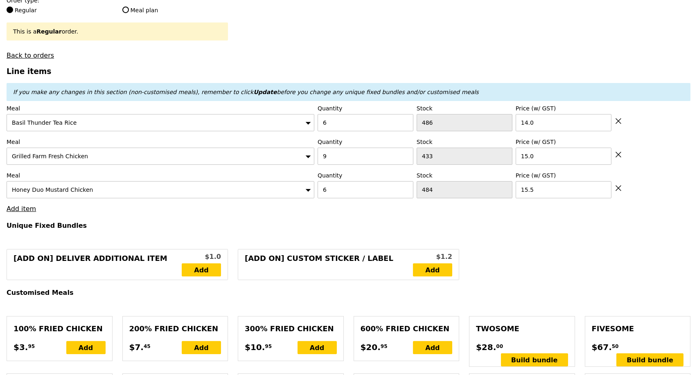
type input "312.00"
type input "315.95"
type input "Confirm"
click at [23, 206] on link "Add item" at bounding box center [21, 209] width 29 height 8
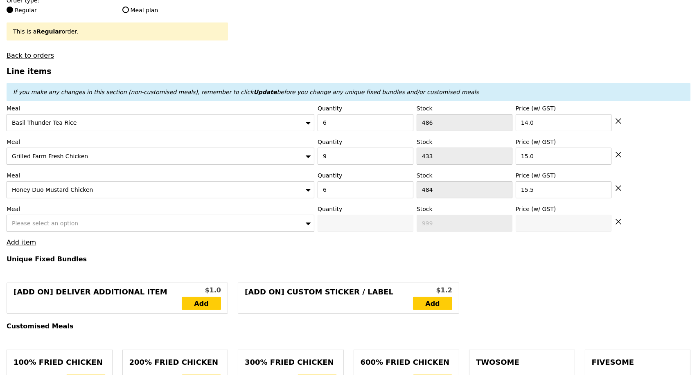
click at [48, 215] on div "Please select an option" at bounding box center [161, 223] width 308 height 17
click at [13, 219] on input "Kampung Ayam Masak merah" at bounding box center [160, 223] width 307 height 16
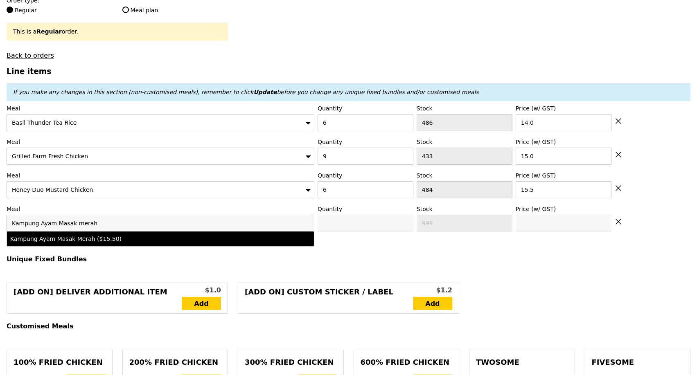
type input "Kampung Ayam Masak merah"
click at [123, 235] on div "Kampung Ayam Masak Merah ($15.50)" at bounding box center [122, 239] width 225 height 8
type input "Confirm anyway"
type input "0"
type input "15.5"
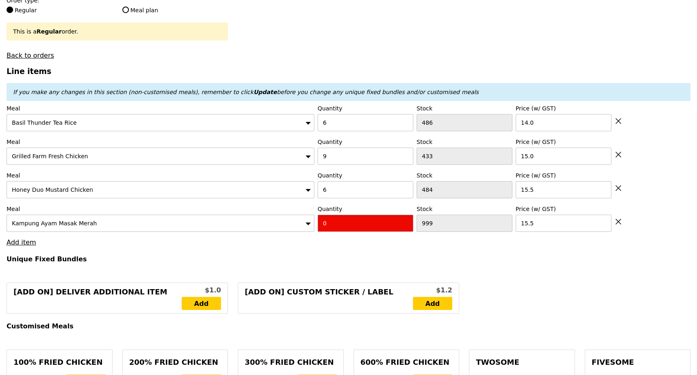
click at [342, 227] on input "0" at bounding box center [366, 223] width 96 height 17
type input "Confirm"
type input "3"
type input "Loading..."
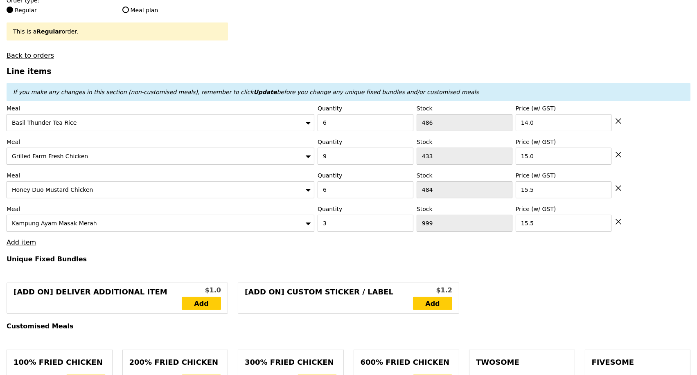
type input "358.50"
type input "362.45"
type input "Confirm"
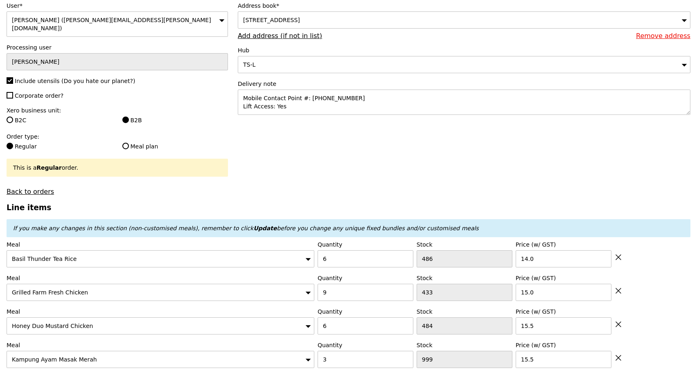
scroll to position [0, 0]
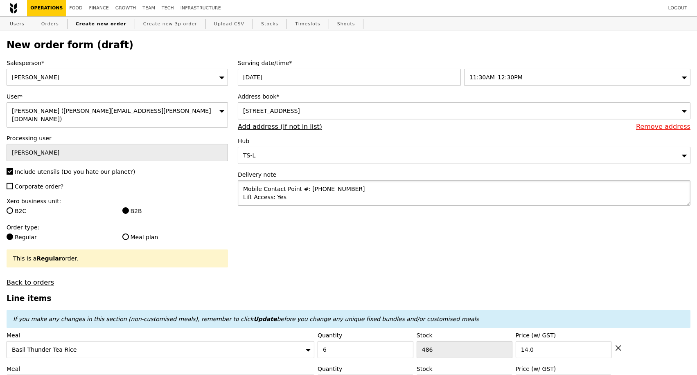
click at [242, 191] on textarea "Mobile Contact Point #: 88230528 Lift Access: Yes" at bounding box center [464, 193] width 453 height 25
click at [279, 189] on textarea "Mobile Contact Point #: 88230528 Lift Access: Yes" at bounding box center [464, 193] width 453 height 25
paste textarea "Host name: Maria"
type textarea "Host name: Maria Mobile Contact Point #: 88230528 Lift Access: Yes"
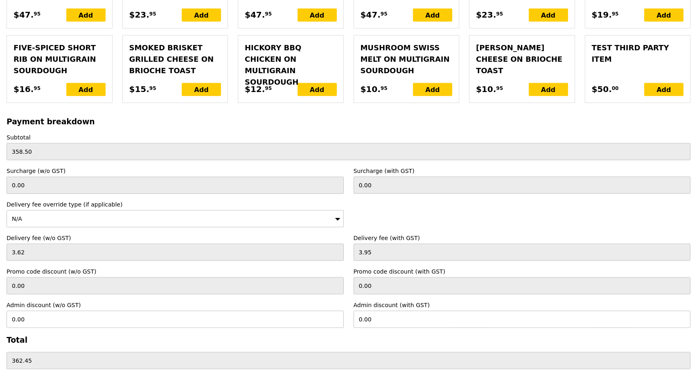
scroll to position [1943, 0]
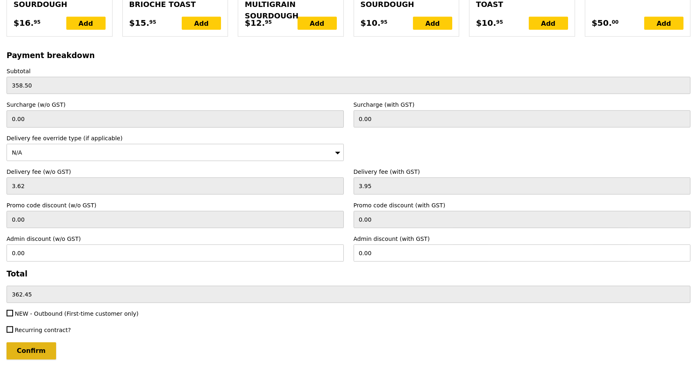
click at [39, 343] on input "Confirm" at bounding box center [32, 351] width 50 height 17
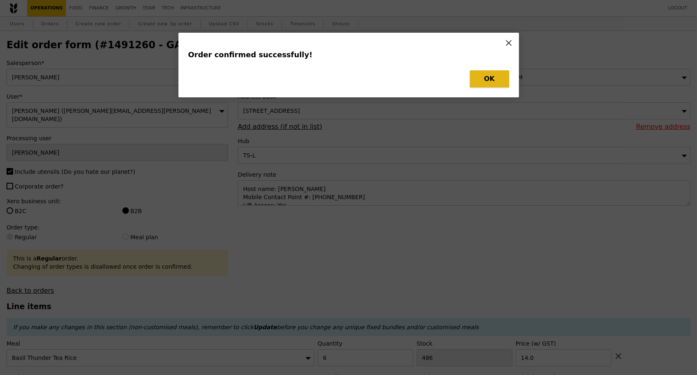
type input "Loading..."
type input "3"
type input "1002"
type input "15.50"
type input "6"
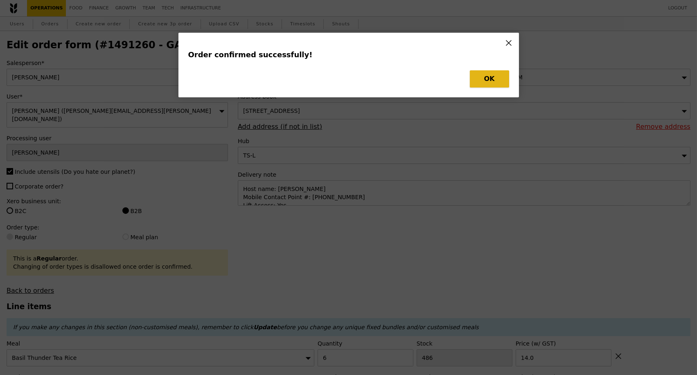
type input "484"
type input "15.50"
type input "9"
type input "433"
type input "15.00"
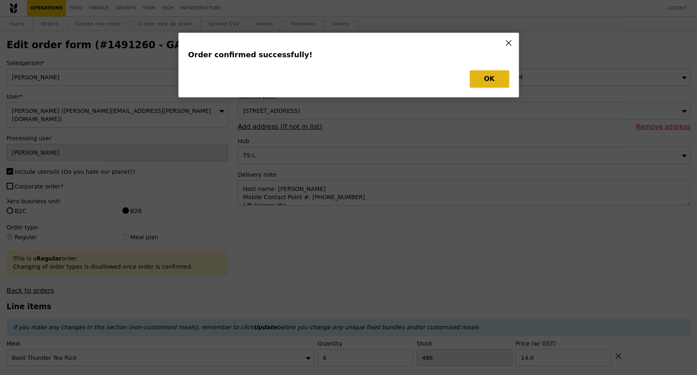
type input "6"
type input "486"
type input "14.00"
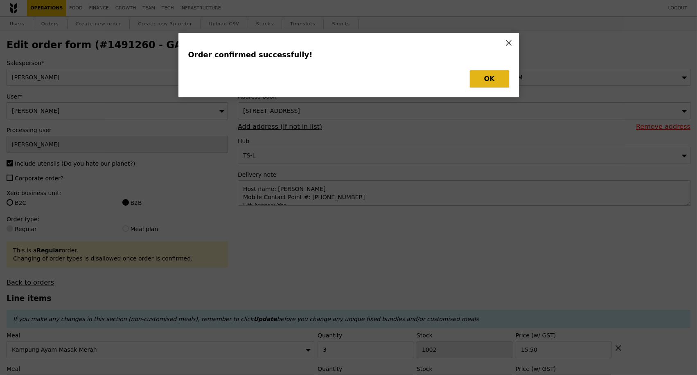
click at [495, 79] on button "OK" at bounding box center [489, 78] width 39 height 17
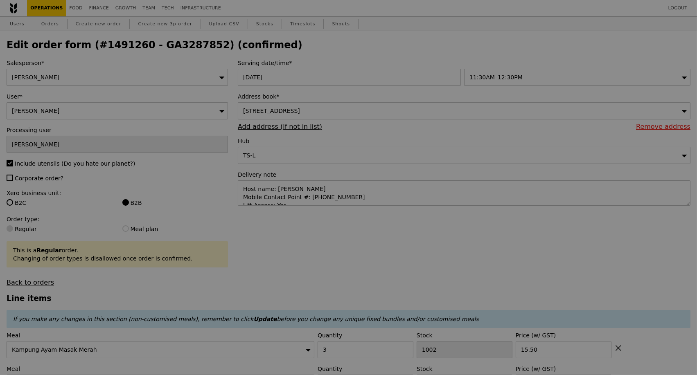
type input "478"
type input "424"
type input "480"
type input "Update"
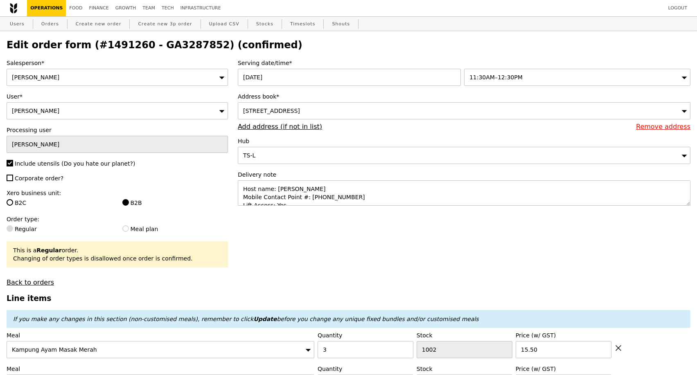
click at [175, 43] on h2 "Edit order form (#1491260 - GA3287852) (confirmed)" at bounding box center [349, 44] width 684 height 11
copy h2 "GA3287852"
click at [52, 27] on link "Orders" at bounding box center [50, 24] width 24 height 15
select select "100"
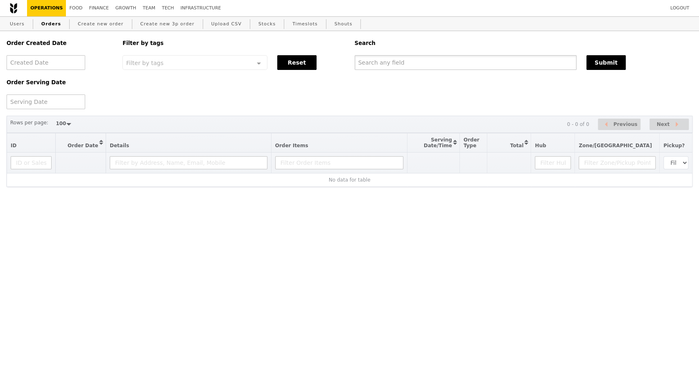
click at [385, 65] on input "text" at bounding box center [465, 62] width 222 height 15
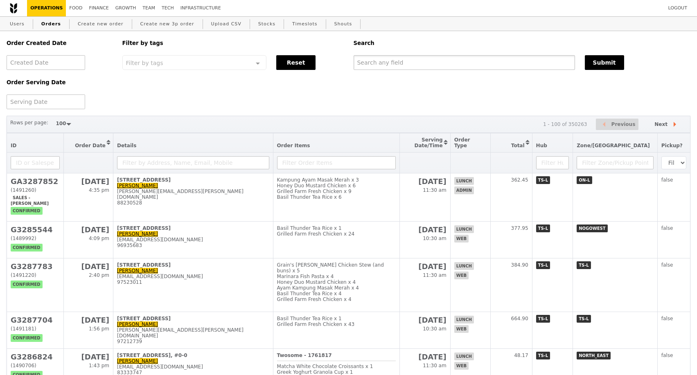
paste input "GA3287852"
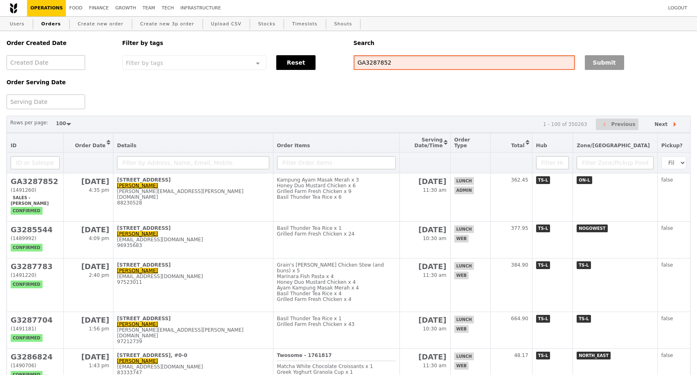
type input "GA3287852"
click at [596, 63] on button "Submit" at bounding box center [604, 62] width 39 height 15
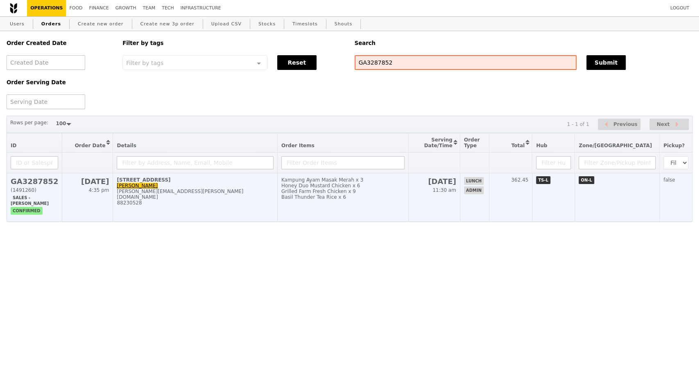
click at [217, 201] on div "88230528" at bounding box center [195, 203] width 156 height 6
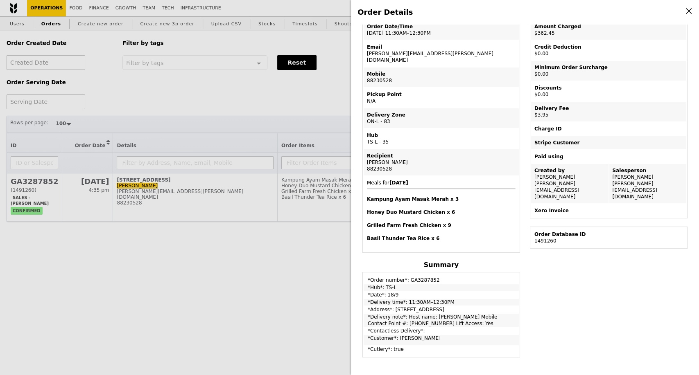
scroll to position [136, 0]
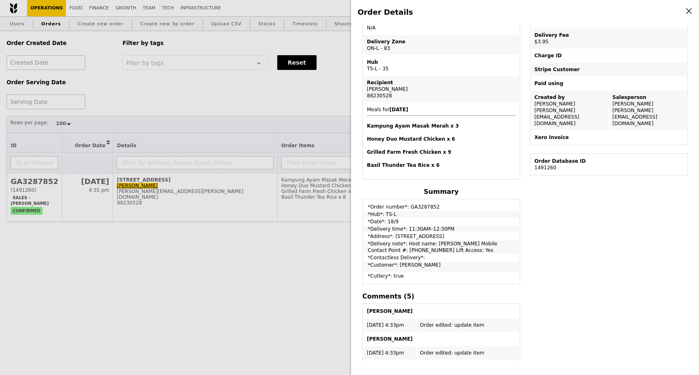
click at [223, 98] on div "Order Details Edit order Changelog Cancel Order ID GA3287852 – View receipt Ord…" at bounding box center [349, 187] width 699 height 375
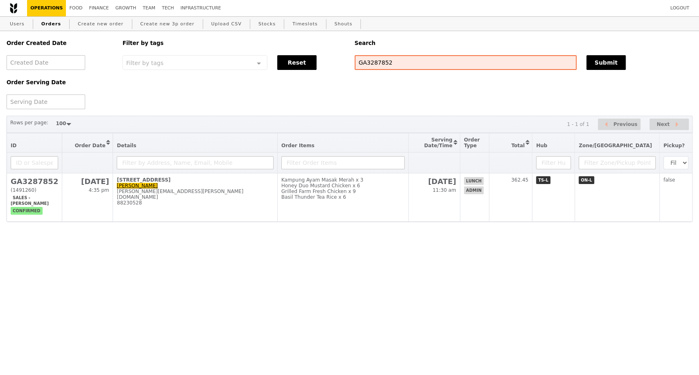
scroll to position [170, 0]
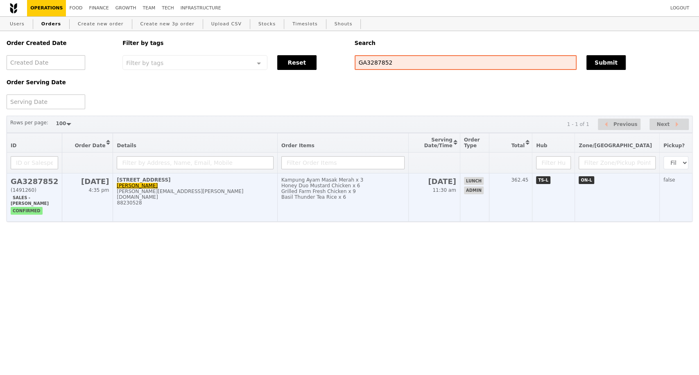
click at [203, 192] on td "30 Pasir Panjang Road, #-15-32 Maria Raymundo maria.raymundo@bwenergy.no 882305…" at bounding box center [195, 198] width 164 height 48
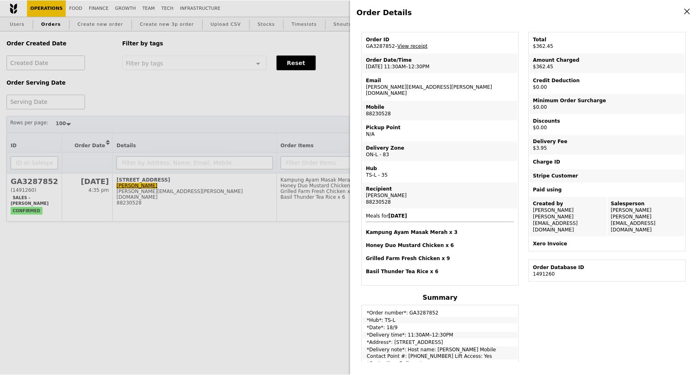
scroll to position [0, 0]
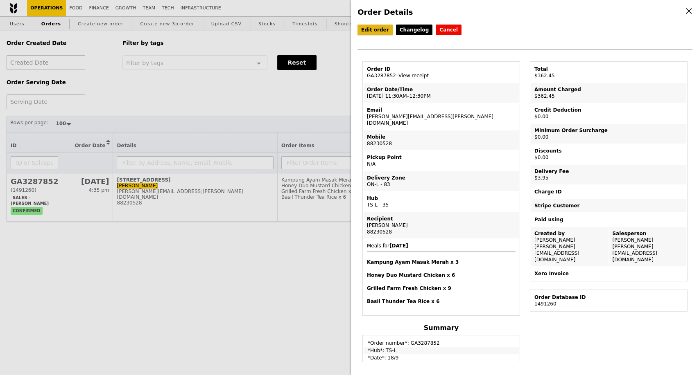
click at [375, 30] on link "Edit order" at bounding box center [374, 30] width 35 height 11
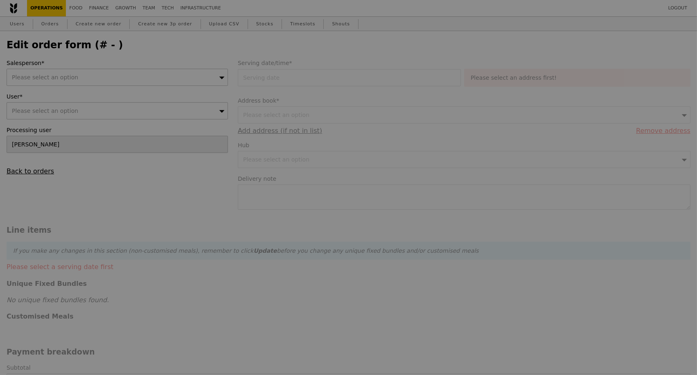
type input "18 Sep 2025"
type textarea "Host name: Maria Mobile Contact Point #: 88230528 Lift Access: Yes"
type input "358.50"
type input "3.62"
type input "3.95"
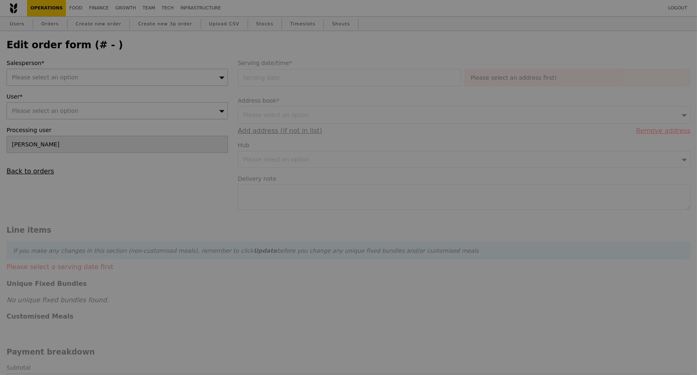
type input "362.45"
type input "Loading..."
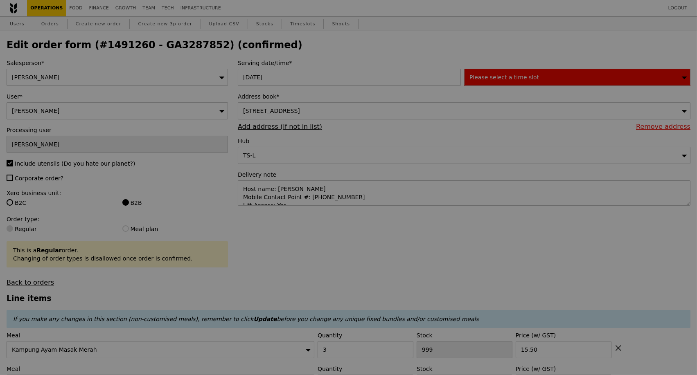
type input "478"
type input "424"
type input "480"
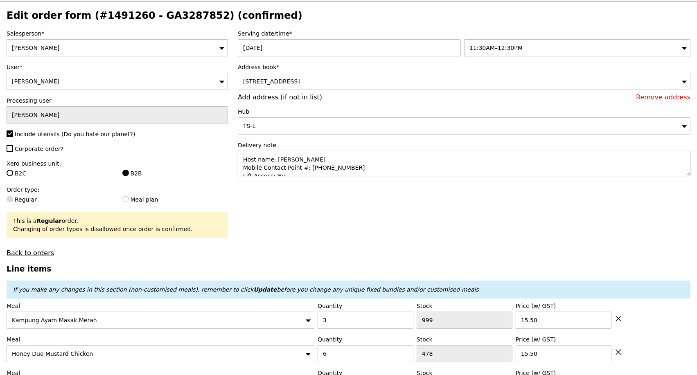
type input "Update"
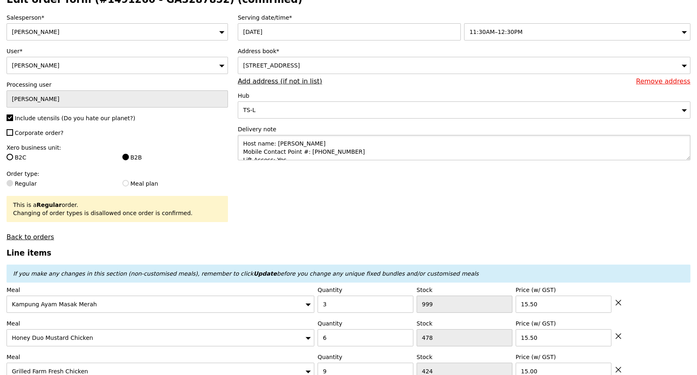
click at [239, 149] on textarea "Host name: Maria Mobile Contact Point #: 88230528 Lift Access: Yes" at bounding box center [464, 147] width 453 height 25
click at [259, 147] on textarea "Host name: Maria Mobile Contact Point #: 88230528 Lift Access: Yes" at bounding box center [464, 147] width 453 height 25
paste textarea "Delivery Address: 30 Pasir Panjang Road #15-32, Mapletree Business City, Singap…"
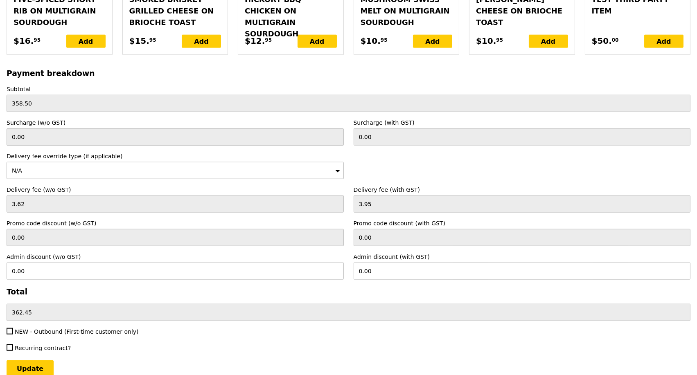
scroll to position [1952, 0]
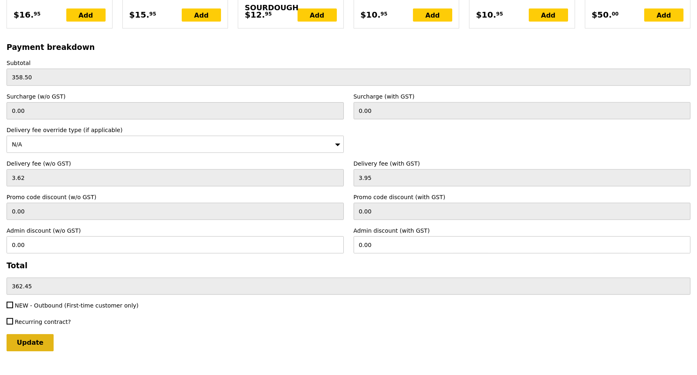
type textarea "Delivery Address: 30 Pasir Panjang Road #15-32, Mapletree Business City, Singap…"
click at [39, 334] on input "Update" at bounding box center [30, 342] width 47 height 17
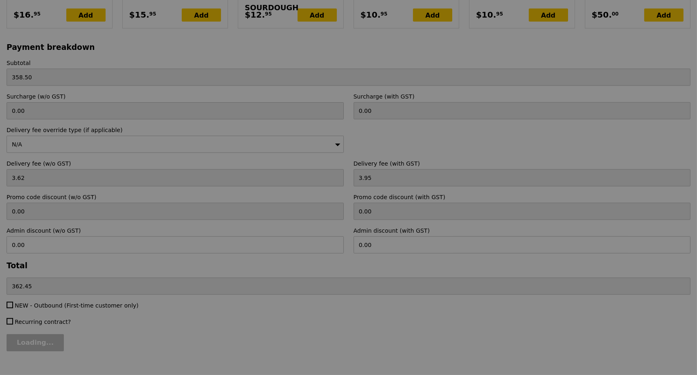
type input "Update"
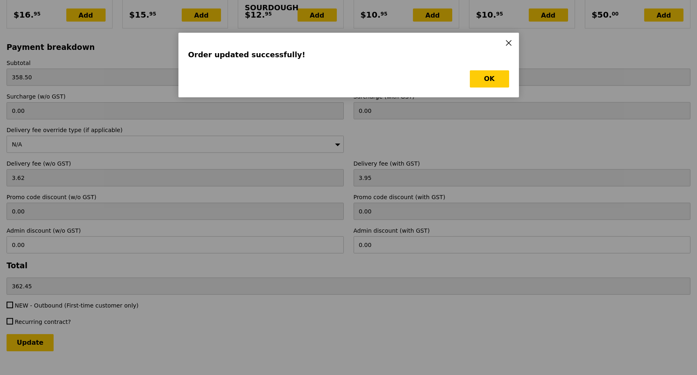
scroll to position [0, 0]
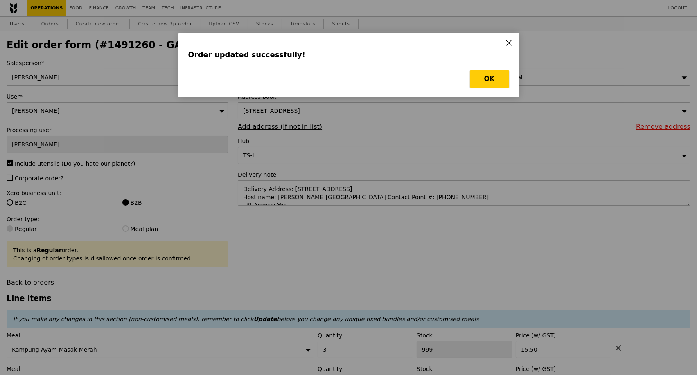
click at [485, 80] on button "OK" at bounding box center [489, 78] width 39 height 17
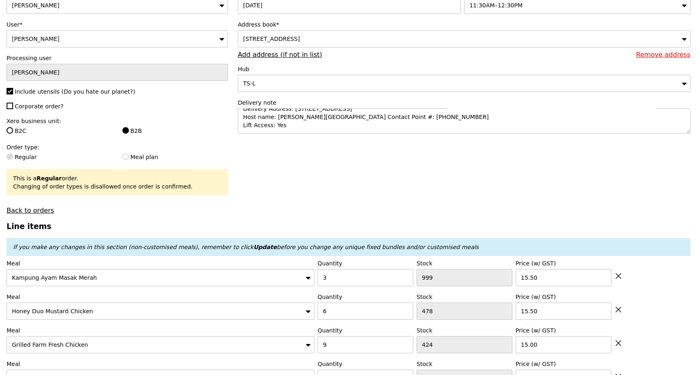
scroll to position [45, 0]
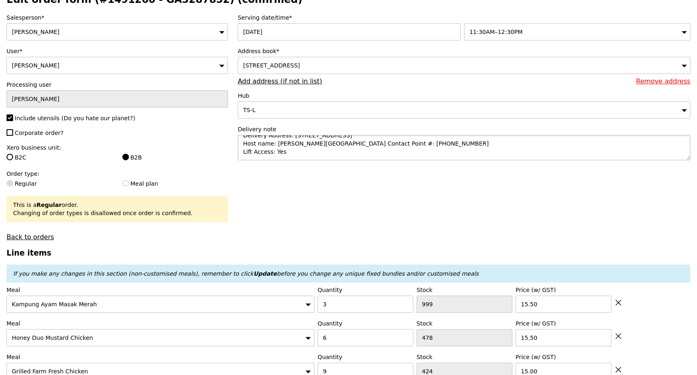
click at [284, 159] on textarea "Delivery Address: 30 Pasir Panjang Road #15-32, Mapletree Business City, Singap…" at bounding box center [464, 147] width 453 height 25
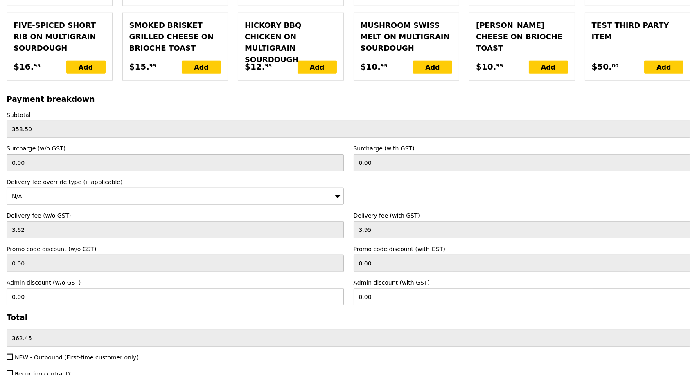
scroll to position [1952, 0]
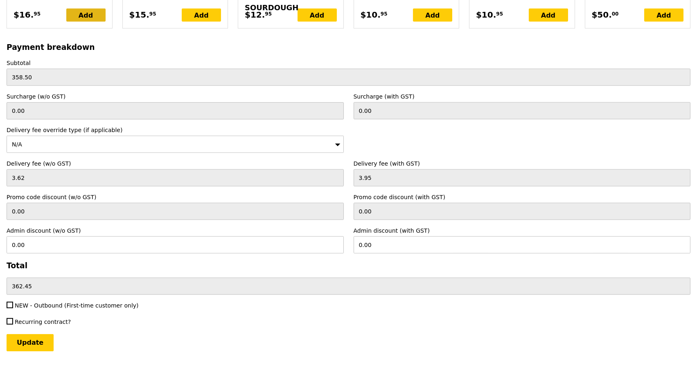
type textarea "Delivery Address: 30 Pasir Panjang Road #15-32, Mapletree Business City, Singap…"
click at [28, 334] on input "Update" at bounding box center [30, 342] width 47 height 17
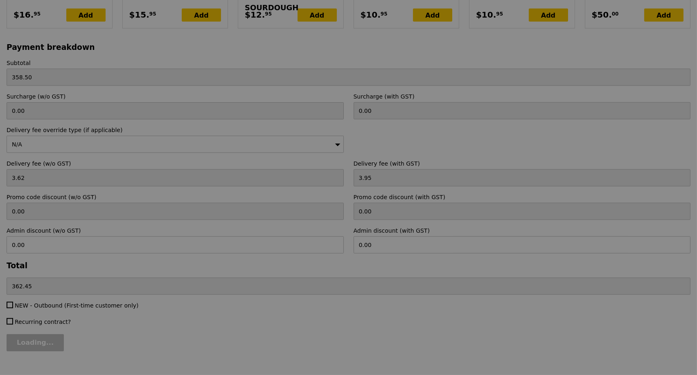
type input "Update"
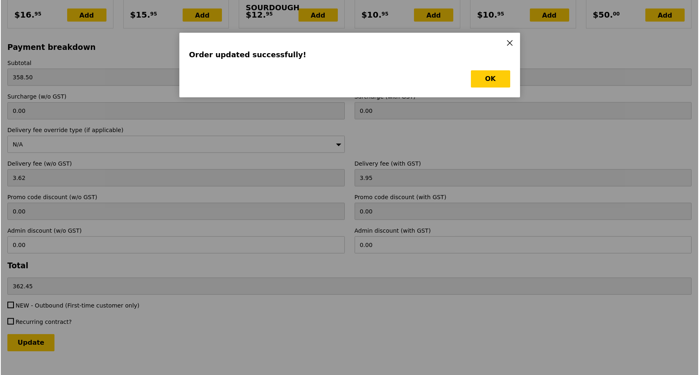
scroll to position [0, 0]
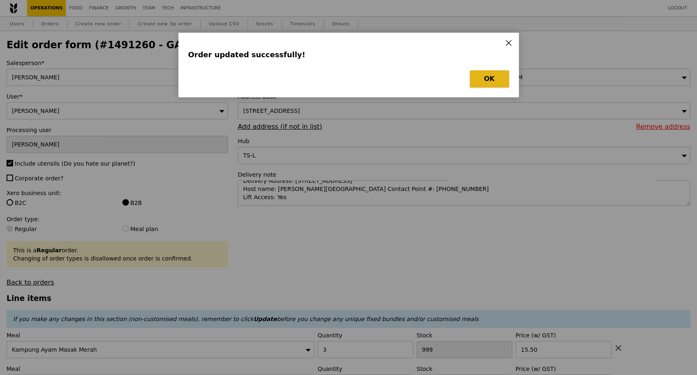
click at [491, 83] on button "OK" at bounding box center [489, 78] width 39 height 17
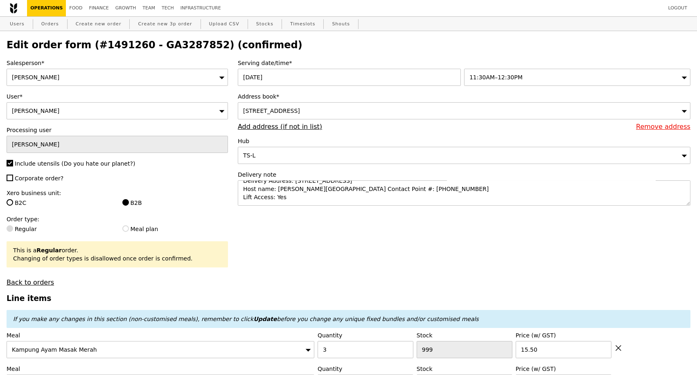
click at [178, 43] on h2 "Edit order form (#1491260 - GA3287852) (confirmed)" at bounding box center [349, 44] width 684 height 11
copy h2 "GA3287852"
click at [52, 25] on link "Orders" at bounding box center [50, 24] width 24 height 15
select select "100"
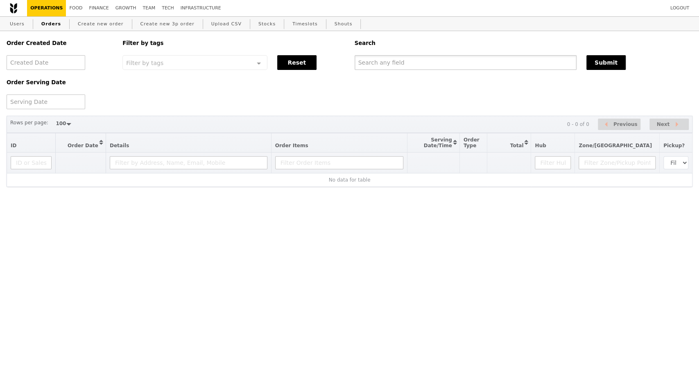
click at [421, 60] on input "text" at bounding box center [465, 62] width 222 height 15
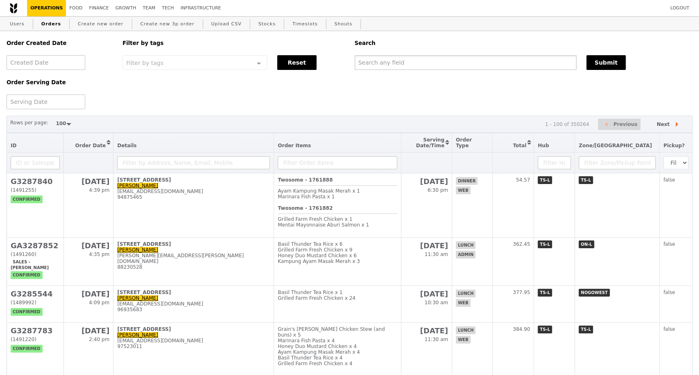
paste input "GA3287852"
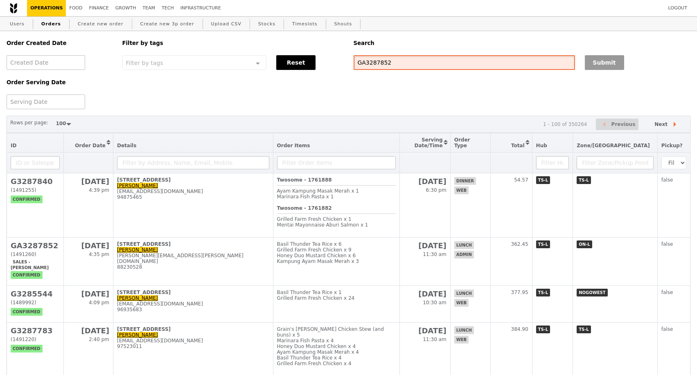
type input "GA3287852"
click at [595, 65] on button "Submit" at bounding box center [604, 62] width 39 height 15
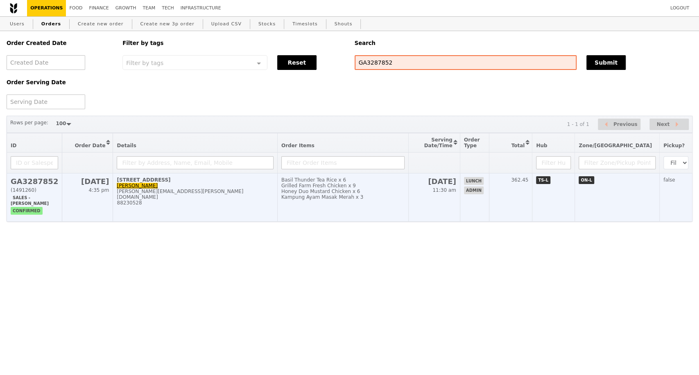
click at [226, 199] on div "[PERSON_NAME][EMAIL_ADDRESS][PERSON_NAME][DOMAIN_NAME]" at bounding box center [195, 194] width 156 height 11
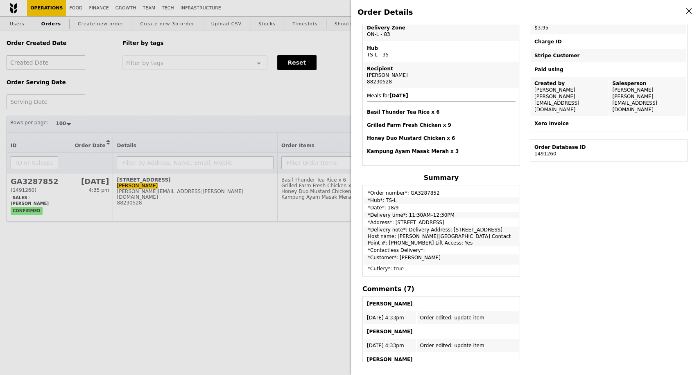
scroll to position [45, 0]
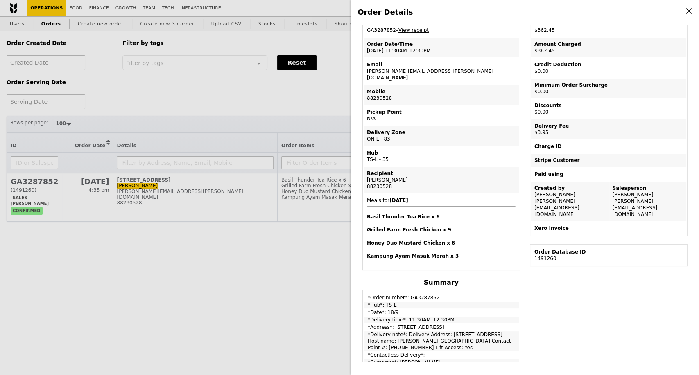
click at [165, 259] on div "Order Details Edit order Changelog Cancel Order ID GA3287852 – View receipt Ord…" at bounding box center [349, 187] width 699 height 375
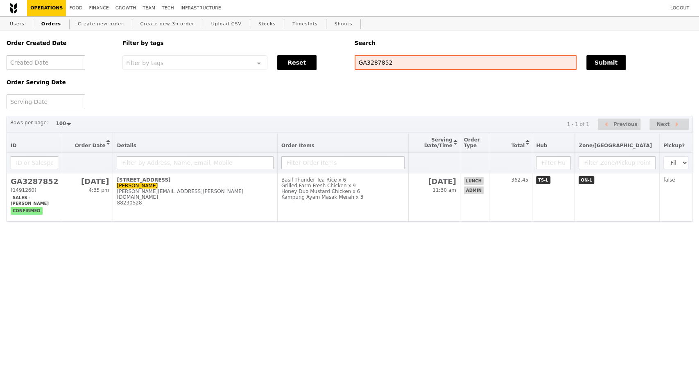
scroll to position [79, 0]
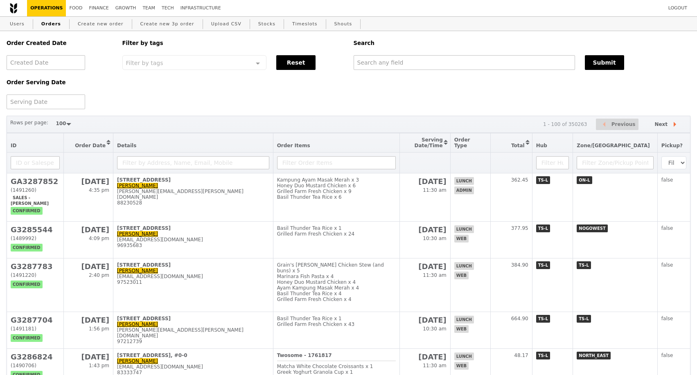
select select "100"
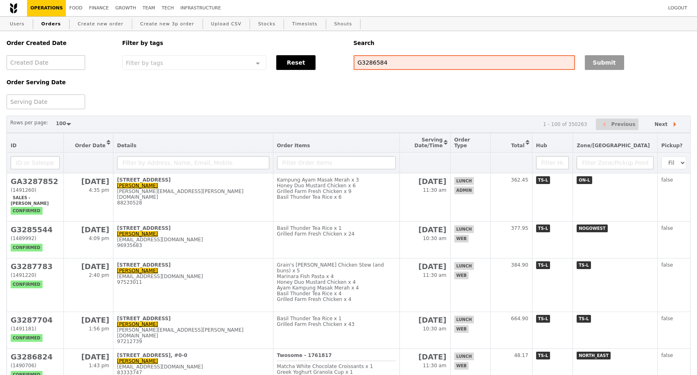
type input "G3286584"
click at [594, 63] on button "Submit" at bounding box center [604, 62] width 39 height 15
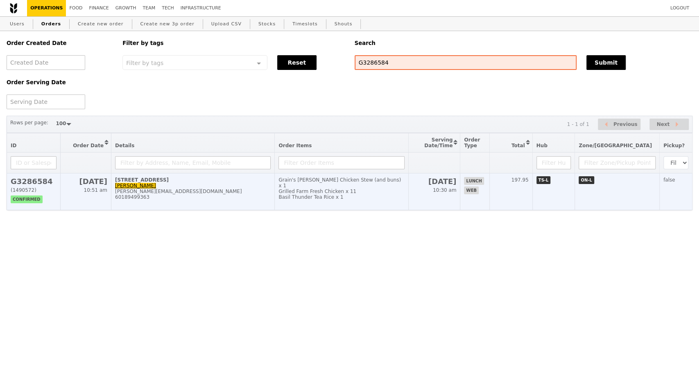
click at [221, 194] on div "[PERSON_NAME][EMAIL_ADDRESS][DOMAIN_NAME]" at bounding box center [193, 192] width 156 height 6
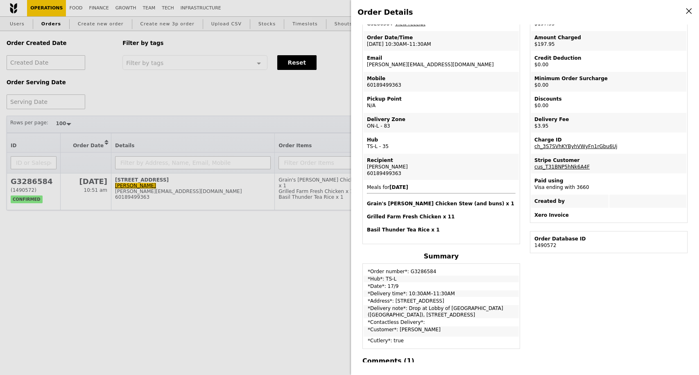
scroll to position [91, 0]
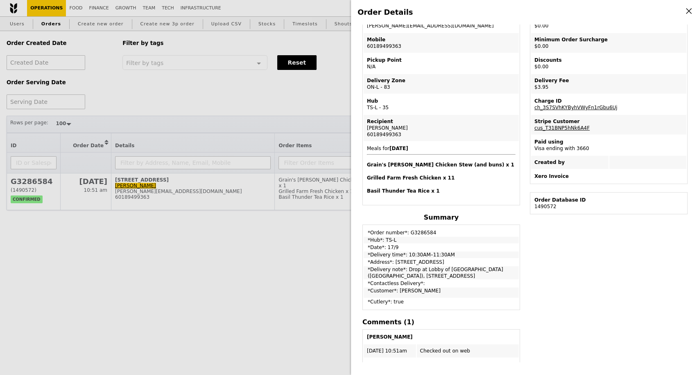
click at [310, 248] on div "Order Details Edit order Changelog Cancel Order ID G3286584 – View receipt Orde…" at bounding box center [349, 187] width 699 height 375
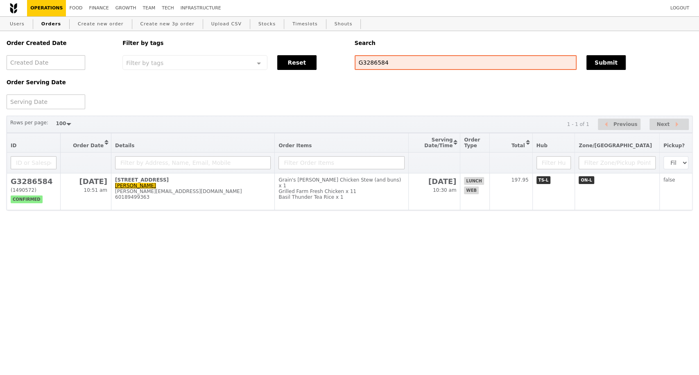
scroll to position [125, 0]
drag, startPoint x: 381, startPoint y: 65, endPoint x: 338, endPoint y: 43, distance: 49.1
click at [325, 63] on div "Order Created Date Order Serving Date Filter by tags Filter by tags Meal_Plan W…" at bounding box center [349, 70] width 695 height 78
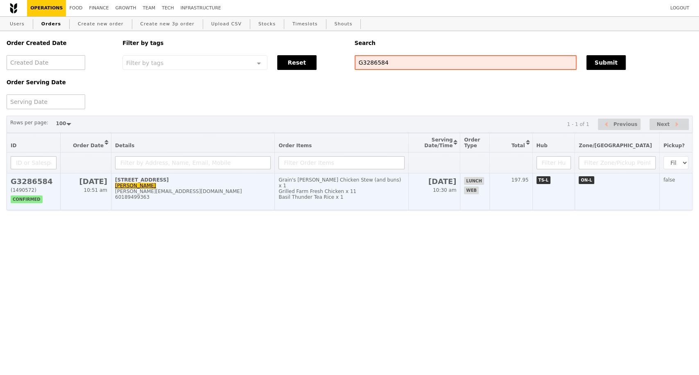
click at [207, 194] on div "[PERSON_NAME][EMAIL_ADDRESS][DOMAIN_NAME]" at bounding box center [193, 192] width 156 height 6
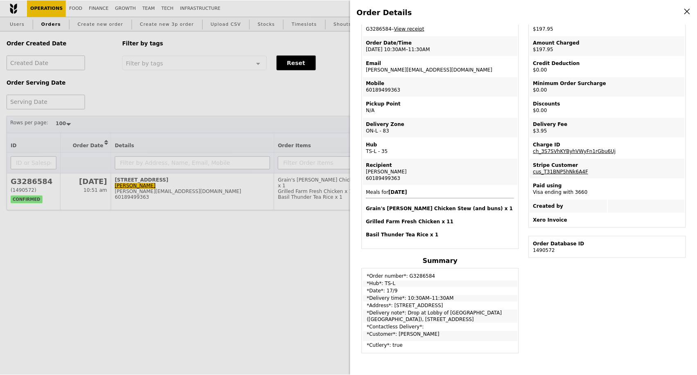
scroll to position [0, 0]
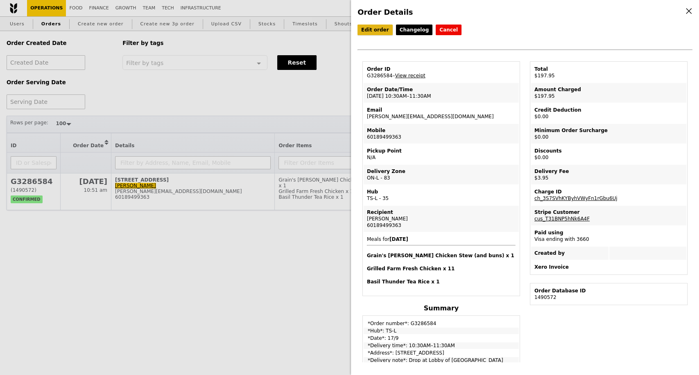
click at [377, 32] on link "Edit order" at bounding box center [374, 30] width 35 height 11
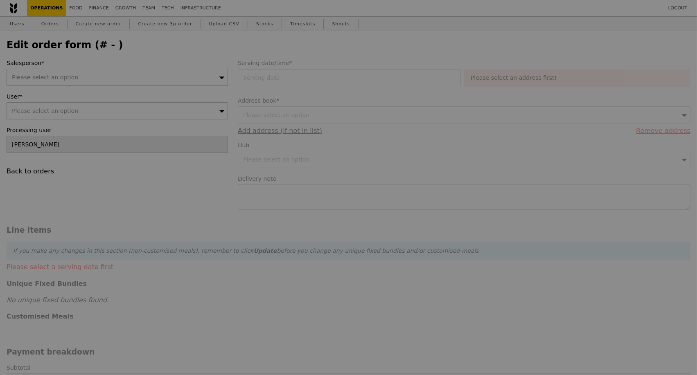
type input "[DATE]"
type textarea "Drop at Lobby of Apple [GEOGRAPHIC_DATA] ([GEOGRAPHIC_DATA]), [STREET_ADDRESS]"
type input "194.00"
type input "2.71"
type input "2.95"
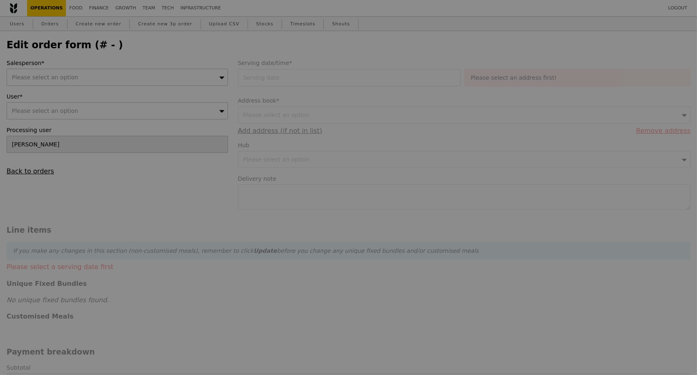
type input "196.95"
type input "Loading..."
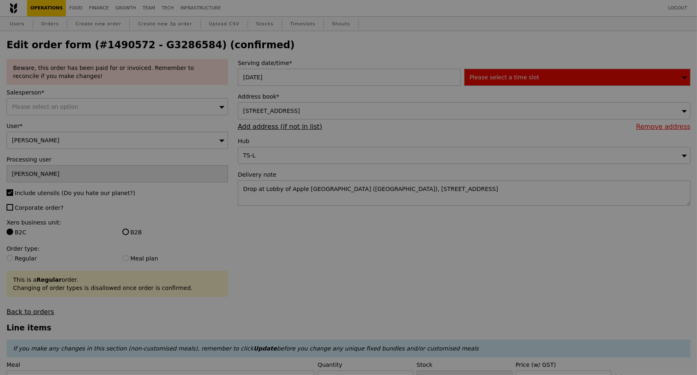
type input "465"
type input "387"
type input "469"
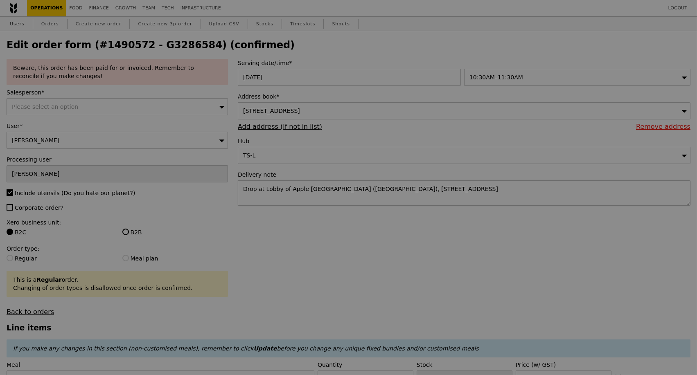
type input "Update"
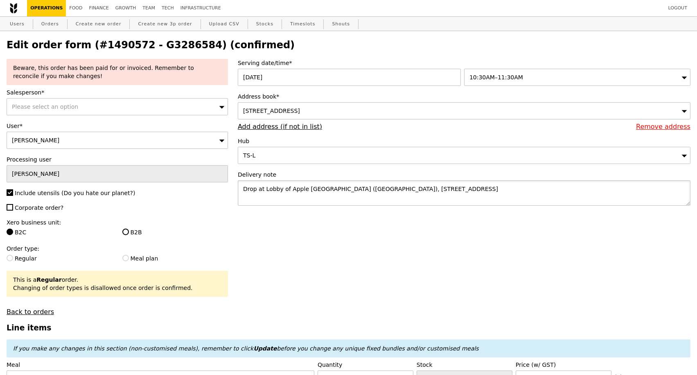
click at [384, 200] on textarea "Drop at Lobby of Apple [GEOGRAPHIC_DATA] ([GEOGRAPHIC_DATA]), [STREET_ADDRESS]" at bounding box center [464, 193] width 453 height 25
click at [471, 194] on textarea "Drop at Lobby of Apple [GEOGRAPHIC_DATA] ([GEOGRAPHIC_DATA]), [STREET_ADDRESS]" at bounding box center [464, 193] width 453 height 25
click at [284, 200] on textarea "Drop at Lobby of [GEOGRAPHIC_DATA] ([GEOGRAPHIC_DATA]), [STREET_ADDRESS] Call N…" at bounding box center [464, 193] width 453 height 25
click at [305, 203] on textarea "Drop at Lobby of Apple [GEOGRAPHIC_DATA] ([GEOGRAPHIC_DATA]), [STREET_ADDRESS] …" at bounding box center [464, 193] width 453 height 25
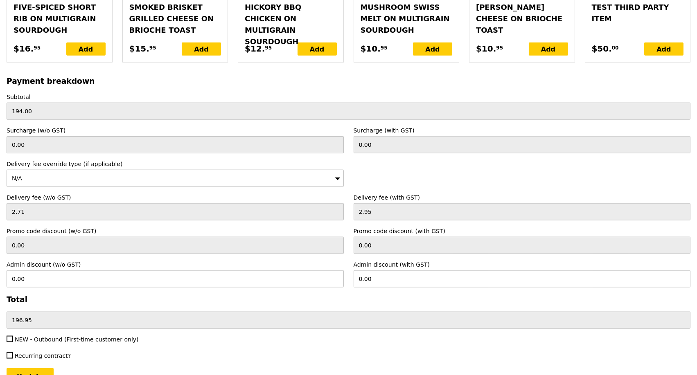
scroll to position [1947, 0]
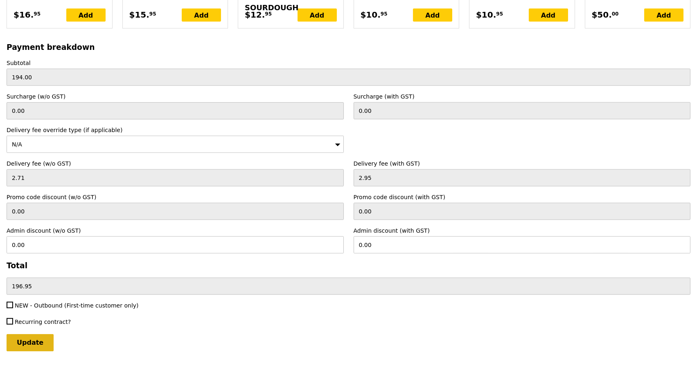
type textarea "Drop at Lobby of Apple [GEOGRAPHIC_DATA] ([GEOGRAPHIC_DATA]), [STREET_ADDRESS] …"
click at [36, 334] on input "Update" at bounding box center [30, 342] width 47 height 17
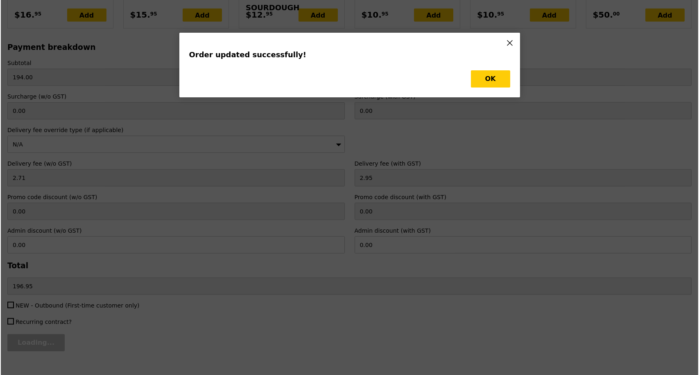
scroll to position [0, 0]
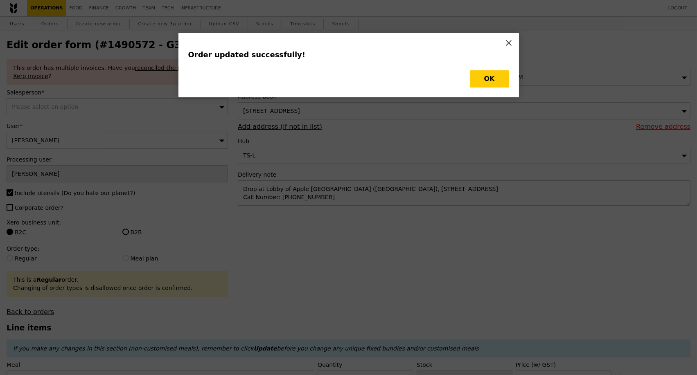
type input "Update"
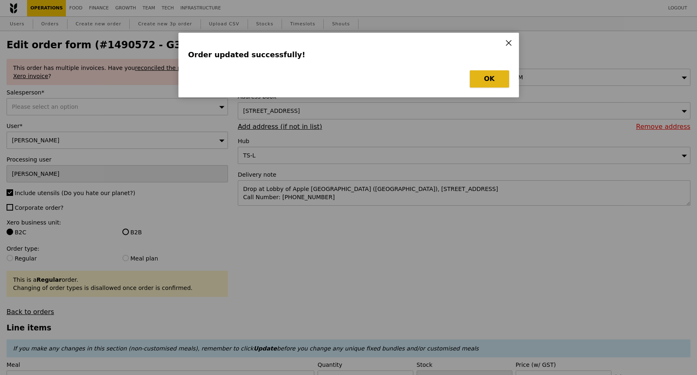
click at [481, 79] on button "OK" at bounding box center [489, 78] width 39 height 17
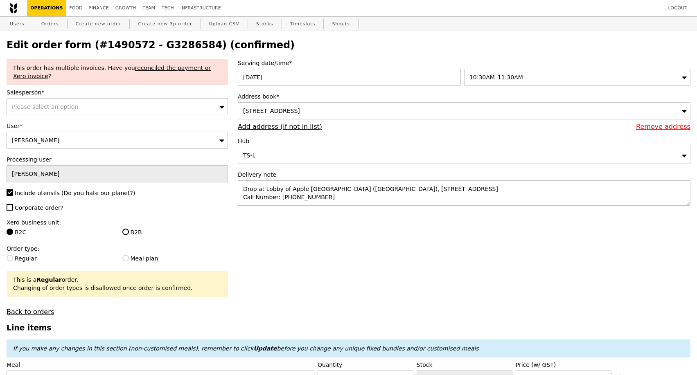
click at [169, 40] on h2 "Edit order form (#1490572 - G3286584) (confirmed)" at bounding box center [349, 44] width 684 height 11
copy h2 "G3286584"
click at [48, 28] on link "Orders" at bounding box center [50, 24] width 24 height 15
select select "100"
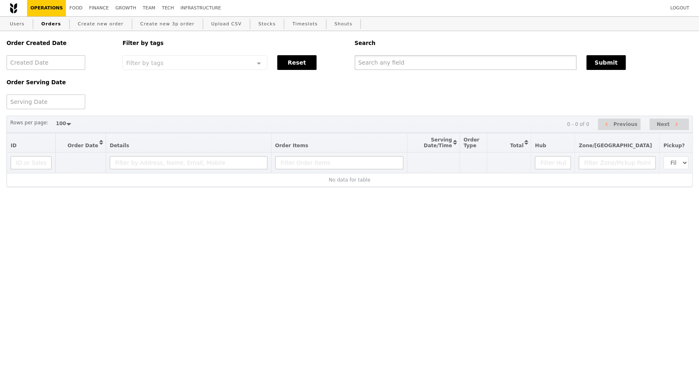
drag, startPoint x: 431, startPoint y: 70, endPoint x: 469, endPoint y: 70, distance: 38.1
click at [431, 70] on input "text" at bounding box center [465, 62] width 222 height 15
paste input "G3286584"
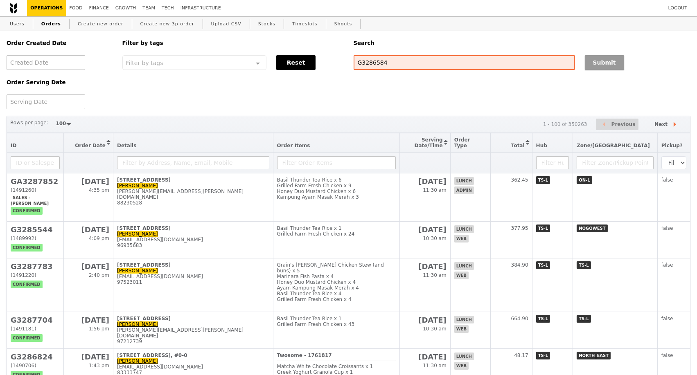
click at [594, 67] on button "Submit" at bounding box center [604, 62] width 39 height 15
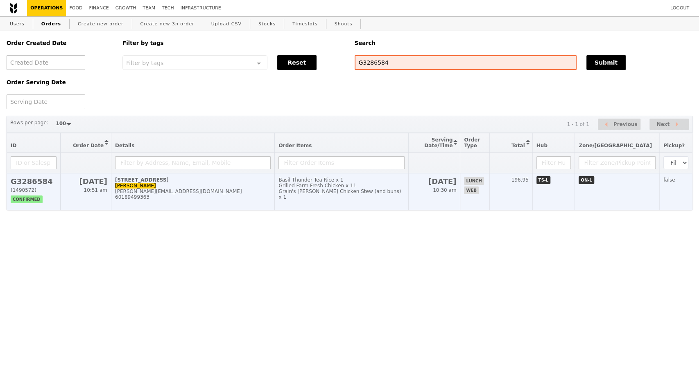
click at [231, 200] on div "60189499363" at bounding box center [193, 197] width 156 height 6
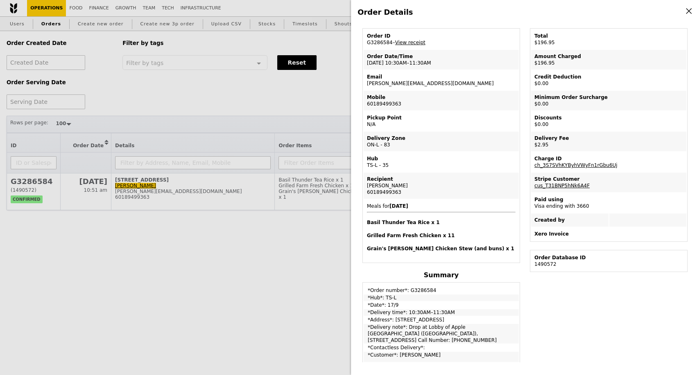
scroll to position [91, 0]
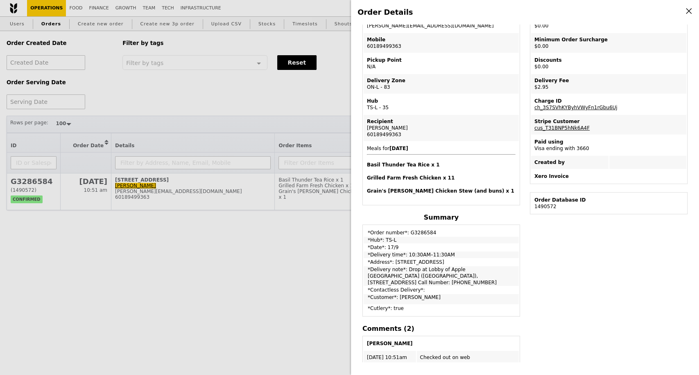
click at [269, 66] on div "Order Details Edit order Changelog Cancel Order ID G3286584 – View receipt Orde…" at bounding box center [349, 187] width 699 height 375
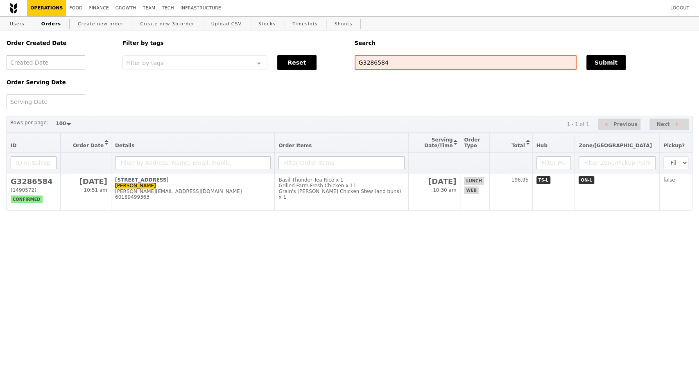
scroll to position [125, 0]
drag, startPoint x: 384, startPoint y: 65, endPoint x: 337, endPoint y: 65, distance: 47.1
click at [337, 65] on div "Order Created Date Order Serving Date Filter by tags Filter by tags Meal_Plan W…" at bounding box center [349, 70] width 695 height 78
type input "G3287038"
click at [616, 67] on button "Submit" at bounding box center [605, 62] width 39 height 15
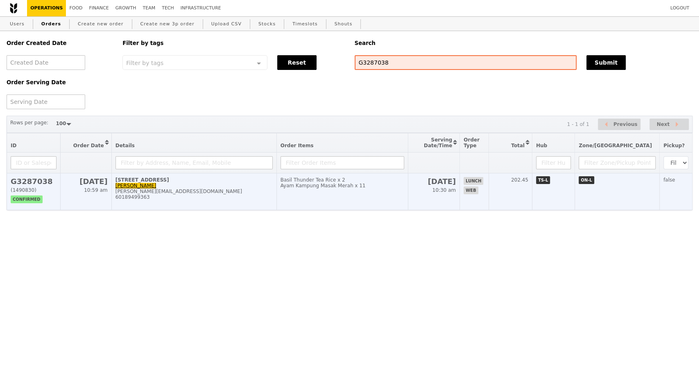
click at [223, 194] on div "[PERSON_NAME][EMAIL_ADDRESS][DOMAIN_NAME]" at bounding box center [193, 192] width 157 height 6
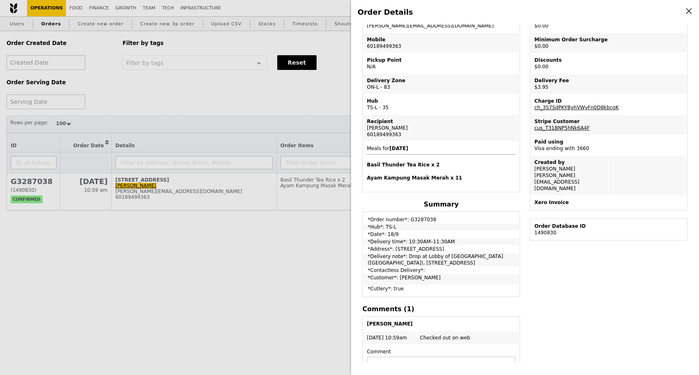
click at [301, 105] on div "Order Details Edit order Changelog Cancel Order ID G3287038 – View receipt Orde…" at bounding box center [349, 187] width 699 height 375
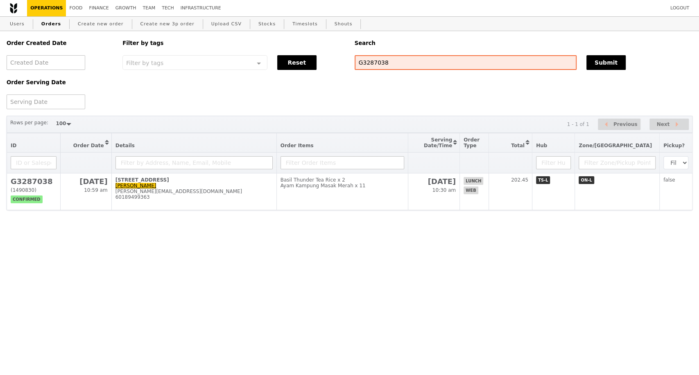
scroll to position [125, 0]
drag, startPoint x: 388, startPoint y: 64, endPoint x: 354, endPoint y: 64, distance: 33.6
click at [354, 64] on input "G3287038" at bounding box center [465, 62] width 222 height 15
click at [431, 243] on html "Logout Operations Food Finance Growth Team Tech Infrastructure Users Orders Cre…" at bounding box center [349, 121] width 699 height 243
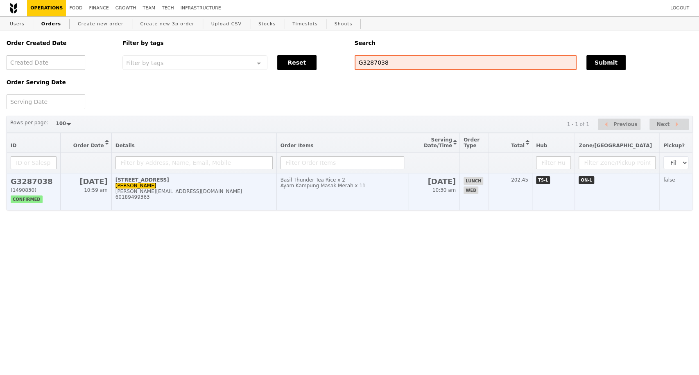
click at [269, 194] on div "[PERSON_NAME][EMAIL_ADDRESS][DOMAIN_NAME]" at bounding box center [193, 192] width 157 height 6
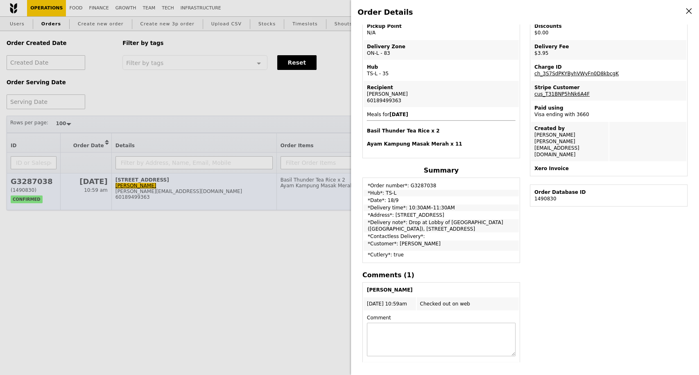
scroll to position [91, 0]
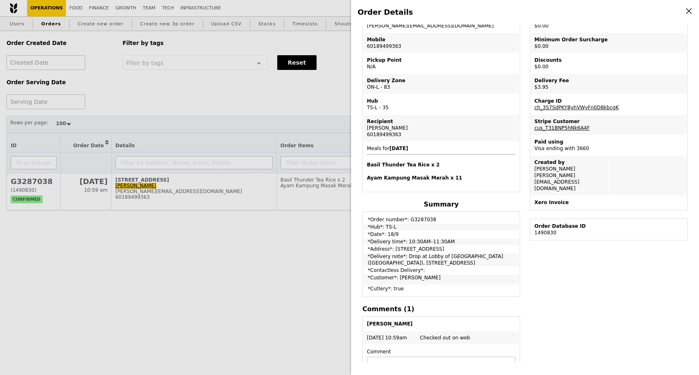
click at [291, 279] on div "Order Details Edit order Changelog Cancel Order ID G3287038 – View receipt Orde…" at bounding box center [349, 187] width 699 height 375
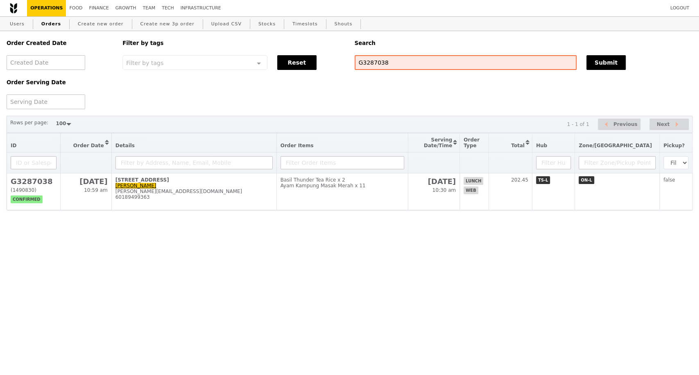
scroll to position [125, 0]
